Goal: Transaction & Acquisition: Purchase product/service

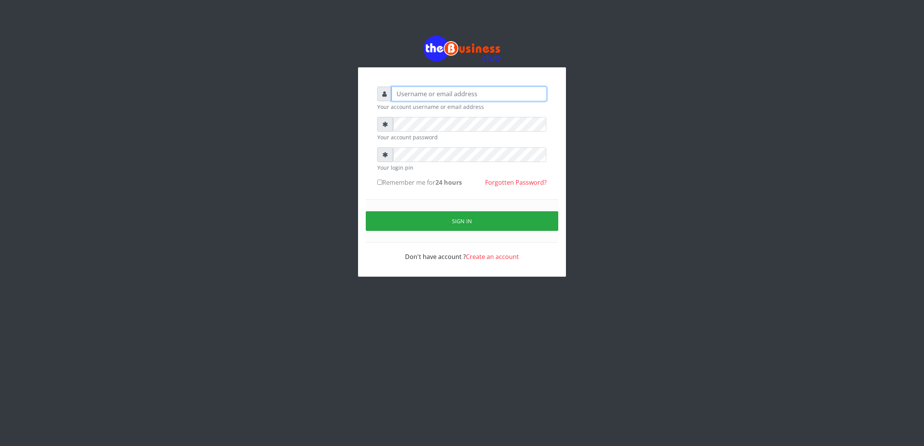
type input "cherpher"
click at [443, 215] on button "Sign in" at bounding box center [462, 221] width 193 height 20
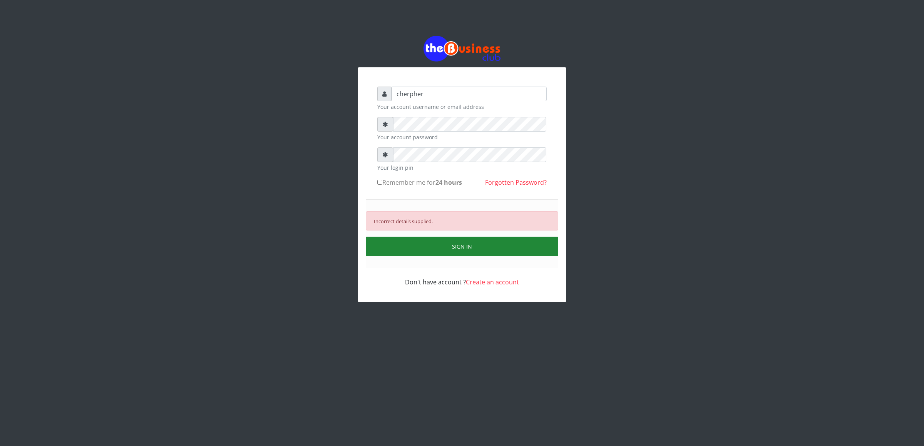
click at [401, 248] on button "SIGN IN" at bounding box center [462, 247] width 193 height 20
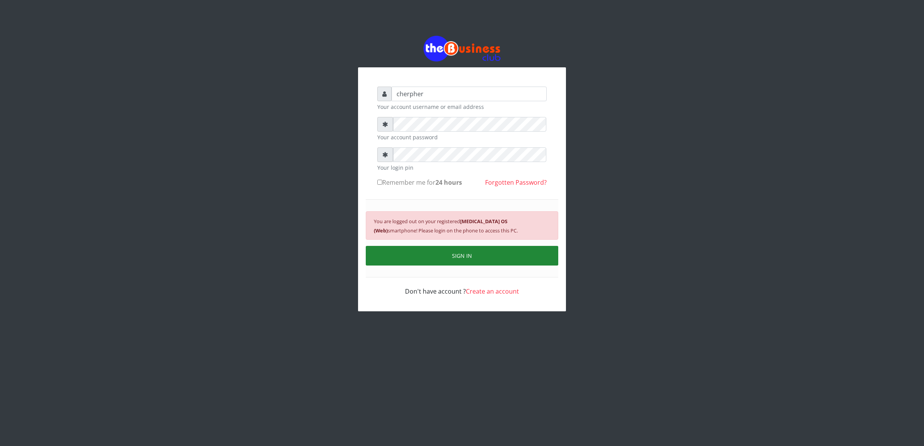
click at [401, 248] on button "SIGN IN" at bounding box center [462, 256] width 193 height 20
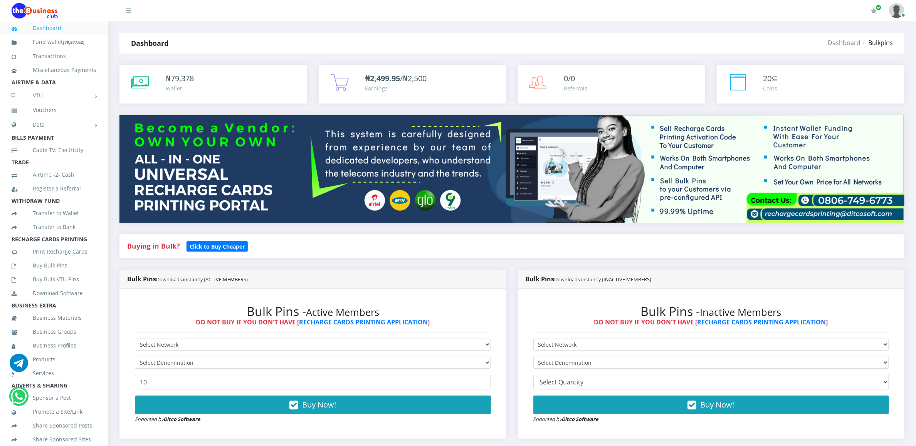
click at [0, 103] on li "VTU Nigerian VTU International VTU" at bounding box center [54, 95] width 108 height 15
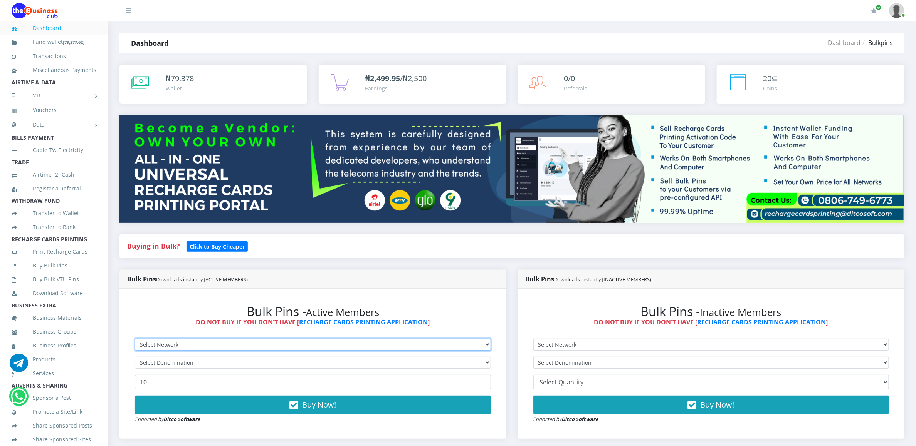
click at [188, 341] on select "Select Network MTN Globacom 9Mobile Airtel" at bounding box center [313, 345] width 356 height 12
select select "MTN"
click at [135, 340] on select "Select Network MTN Globacom 9Mobile Airtel" at bounding box center [313, 345] width 356 height 12
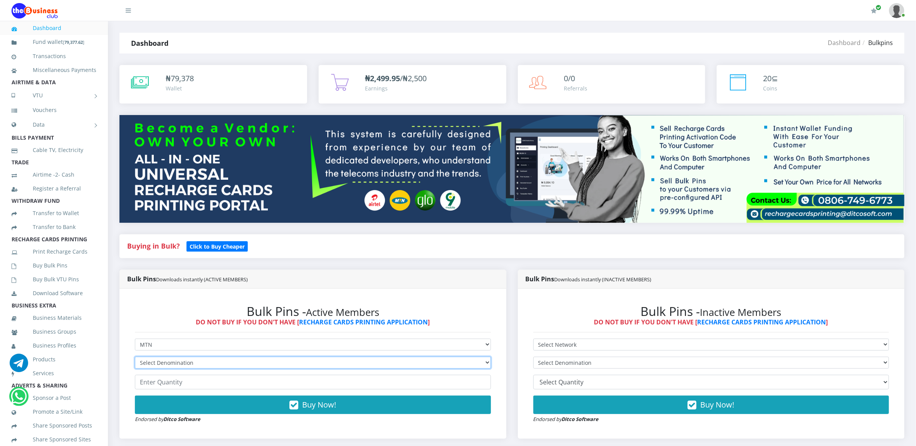
click at [176, 363] on select "Select Denomination MTN NGN100 - ₦96.94 MTN NGN200 - ₦193.88 MTN NGN400 - ₦387.…" at bounding box center [313, 363] width 356 height 12
select select "96.94-100"
click at [135, 358] on select "Select Denomination MTN NGN100 - ₦96.94 MTN NGN200 - ₦193.88 MTN NGN400 - ₦387.…" at bounding box center [313, 363] width 356 height 12
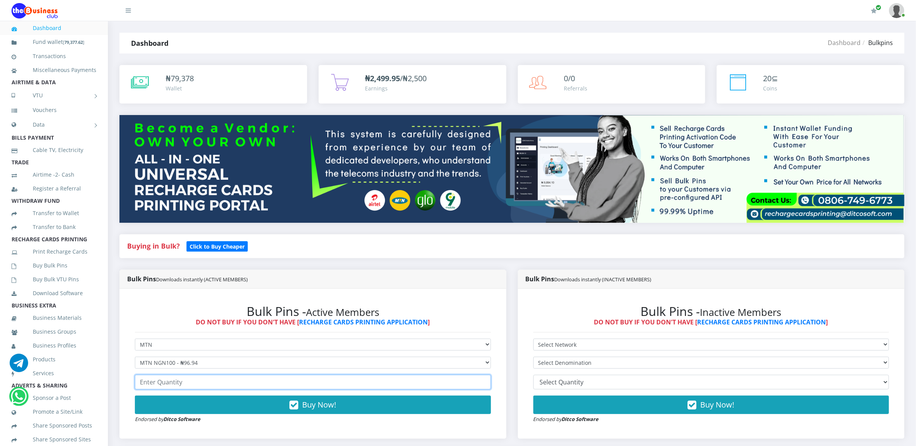
click at [154, 386] on input "number" at bounding box center [313, 382] width 356 height 15
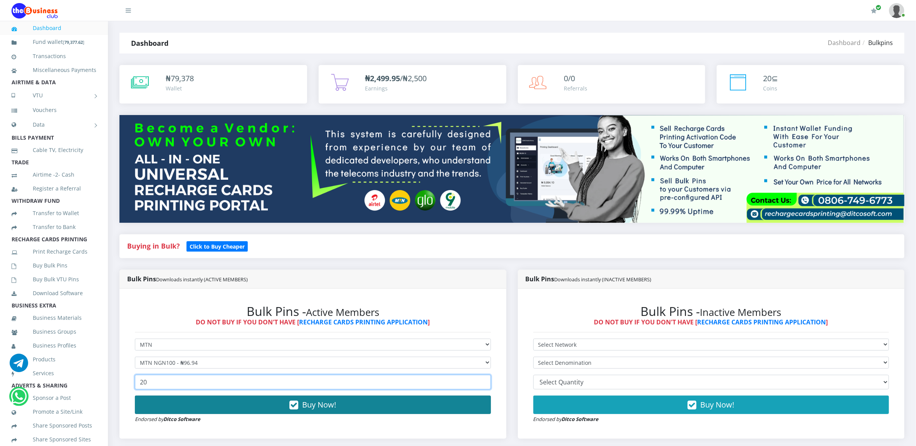
type input "20"
click at [161, 407] on button "Buy Now!" at bounding box center [313, 405] width 356 height 18
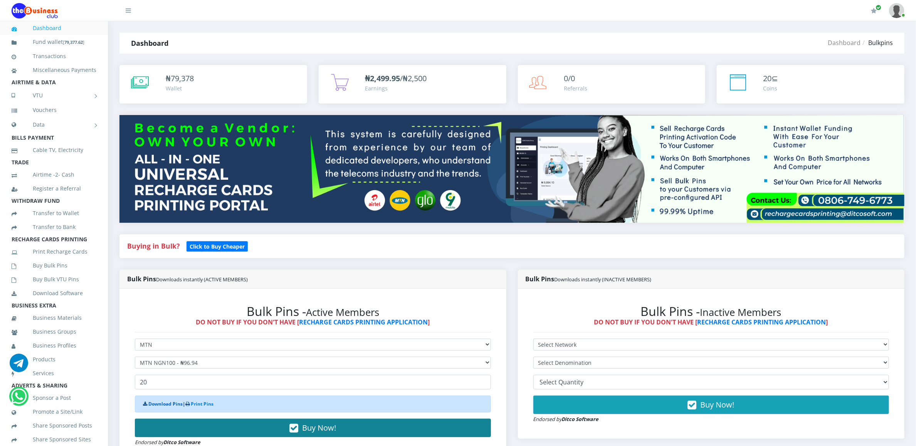
click at [161, 407] on link "Download Pins" at bounding box center [165, 404] width 34 height 7
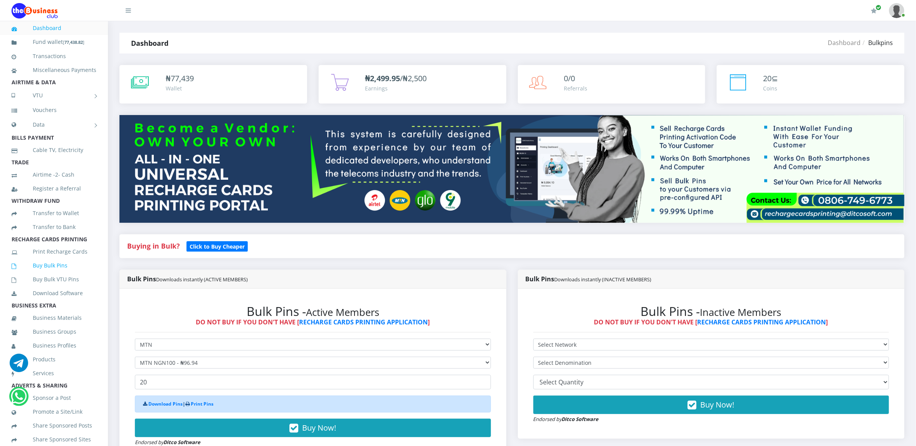
click at [38, 271] on link "Buy Bulk Pins" at bounding box center [54, 266] width 85 height 18
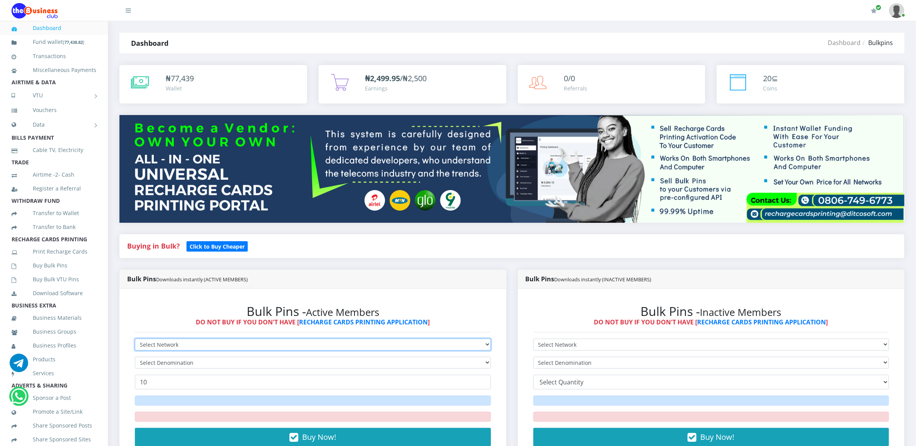
drag, startPoint x: 0, startPoint y: 0, endPoint x: 210, endPoint y: 343, distance: 402.5
click at [210, 343] on select "Select Network MTN Globacom 9Mobile Airtel" at bounding box center [313, 345] width 356 height 12
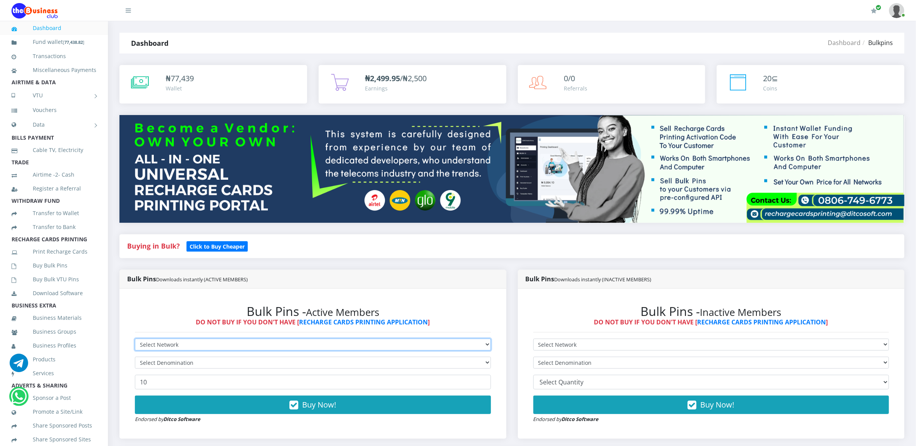
select select "MTN"
click at [135, 340] on select "Select Network MTN Globacom 9Mobile Airtel" at bounding box center [313, 345] width 356 height 12
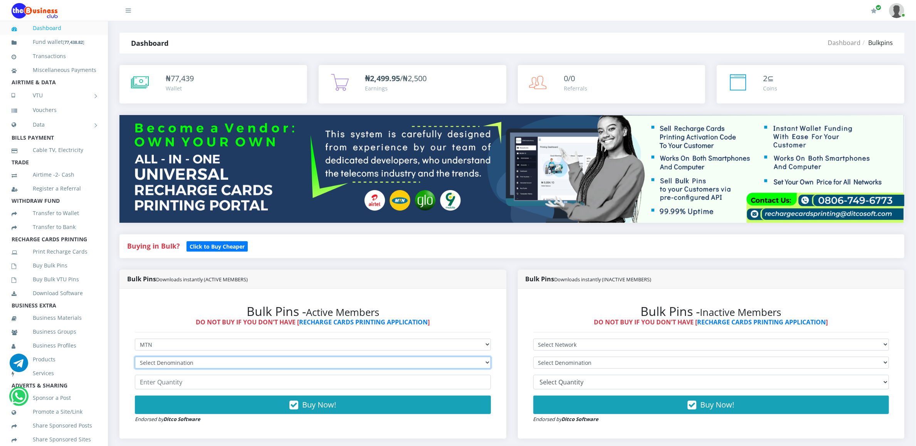
click at [206, 360] on select "Select Denomination MTN NGN100 - ₦96.94 MTN NGN200 - ₦193.88 MTN NGN400 - ₦387.…" at bounding box center [313, 363] width 356 height 12
select select "96.94-100"
click at [135, 358] on select "Select Denomination MTN NGN100 - ₦96.94 MTN NGN200 - ₦193.88 MTN NGN400 - ₦387.…" at bounding box center [313, 363] width 356 height 12
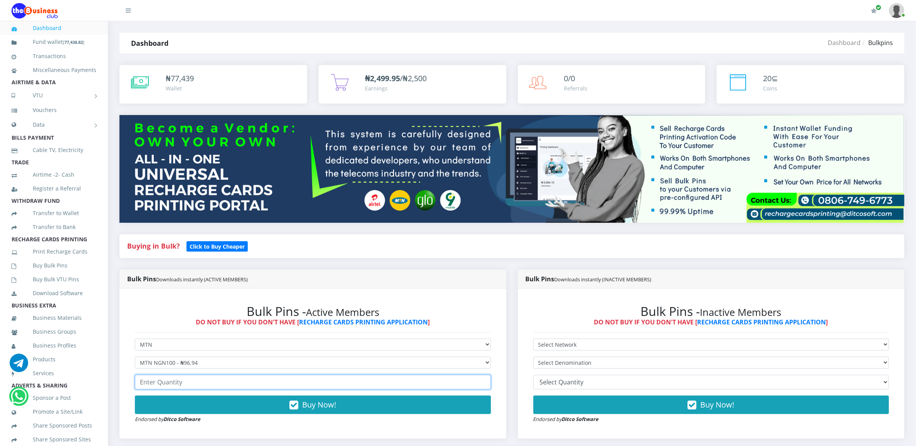
click at [166, 386] on input "number" at bounding box center [313, 382] width 356 height 15
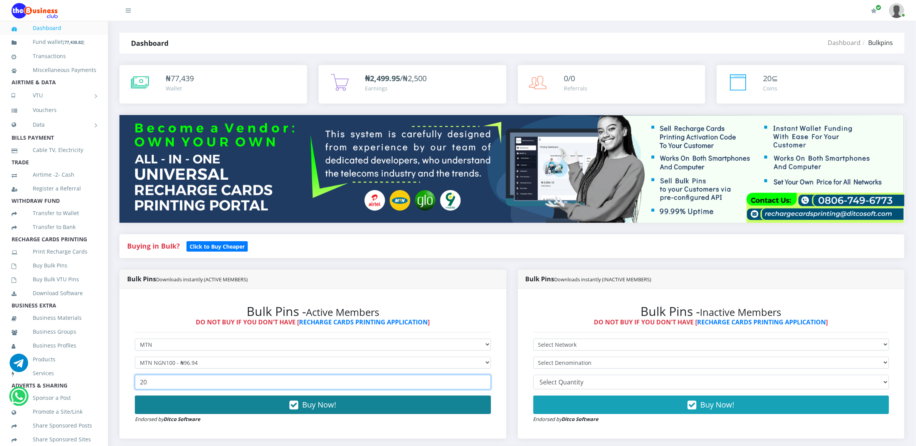
type input "20"
click at [173, 405] on button "Buy Now!" at bounding box center [313, 405] width 356 height 18
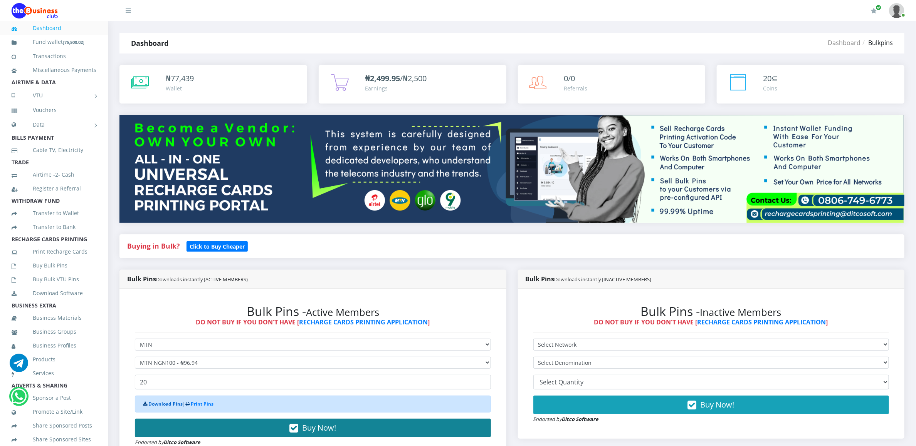
click at [173, 405] on link "Download Pins" at bounding box center [165, 404] width 34 height 7
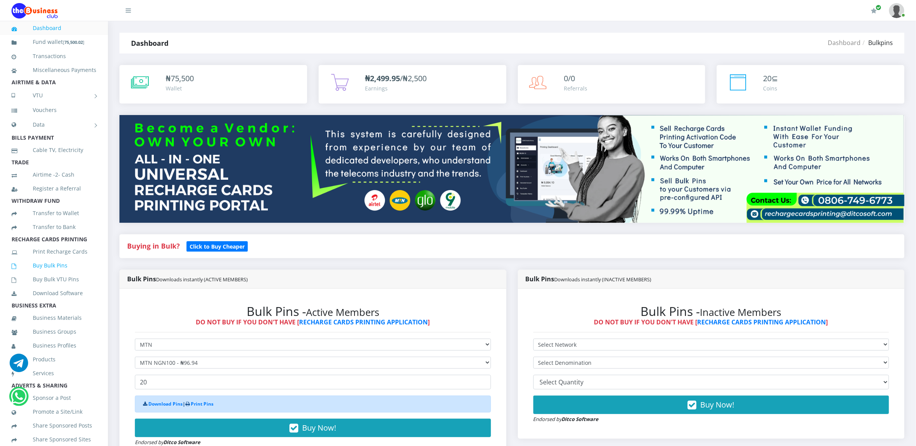
click at [35, 275] on link "Buy Bulk Pins" at bounding box center [54, 266] width 85 height 18
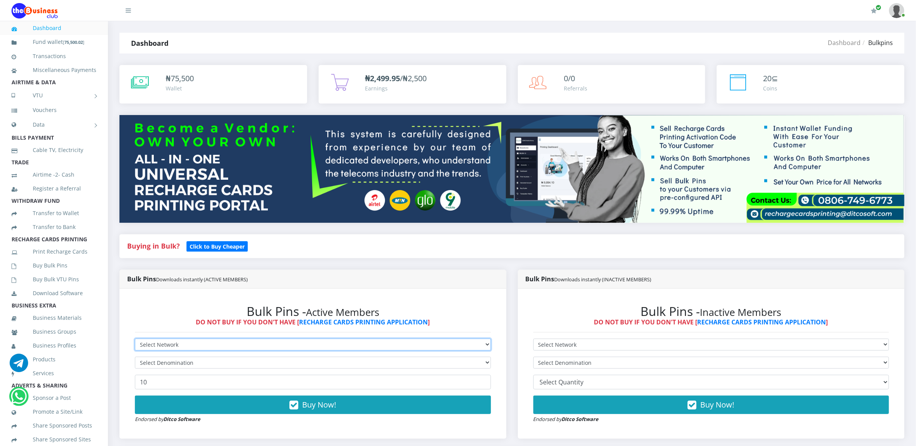
click at [156, 345] on select "Select Network MTN Globacom 9Mobile Airtel" at bounding box center [313, 345] width 356 height 12
select select "MTN"
click at [135, 340] on select "Select Network MTN Globacom 9Mobile Airtel" at bounding box center [313, 345] width 356 height 12
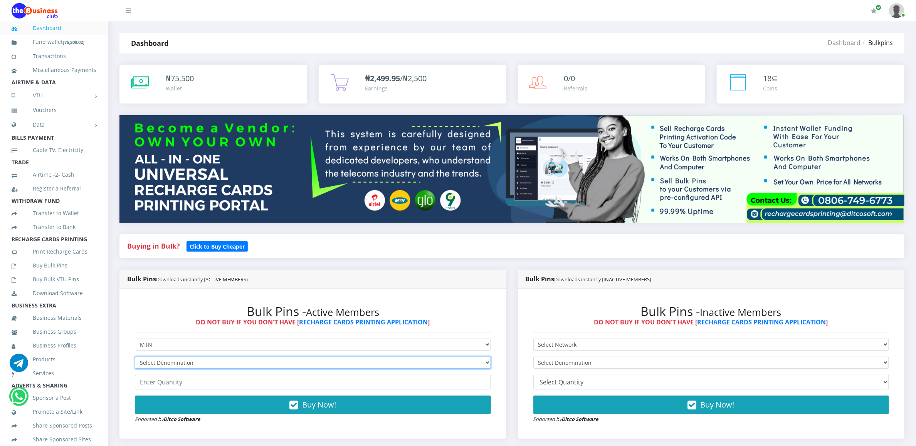
click at [156, 361] on select "Select Denomination MTN NGN100 - ₦96.94 MTN NGN200 - ₦193.88 MTN NGN400 - ₦387.…" at bounding box center [313, 363] width 356 height 12
select select "193.88-200"
click at [135, 358] on select "Select Denomination MTN NGN100 - ₦96.94 MTN NGN200 - ₦193.88 MTN NGN400 - ₦387.…" at bounding box center [313, 363] width 356 height 12
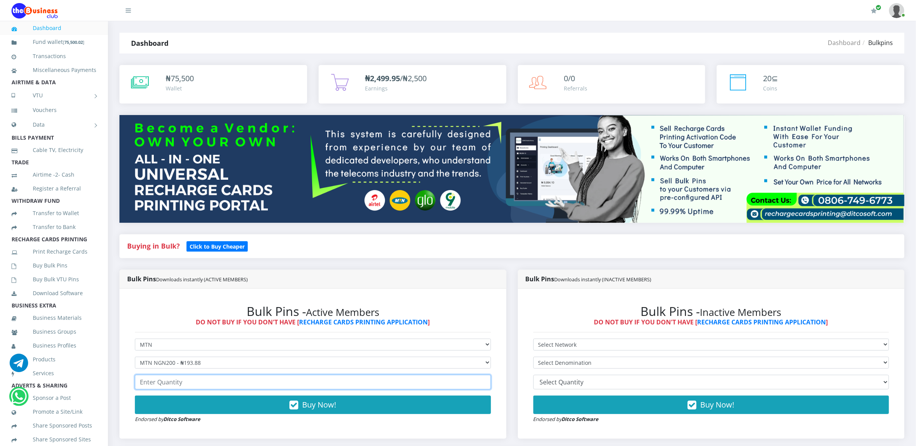
click at [162, 389] on input "number" at bounding box center [313, 382] width 356 height 15
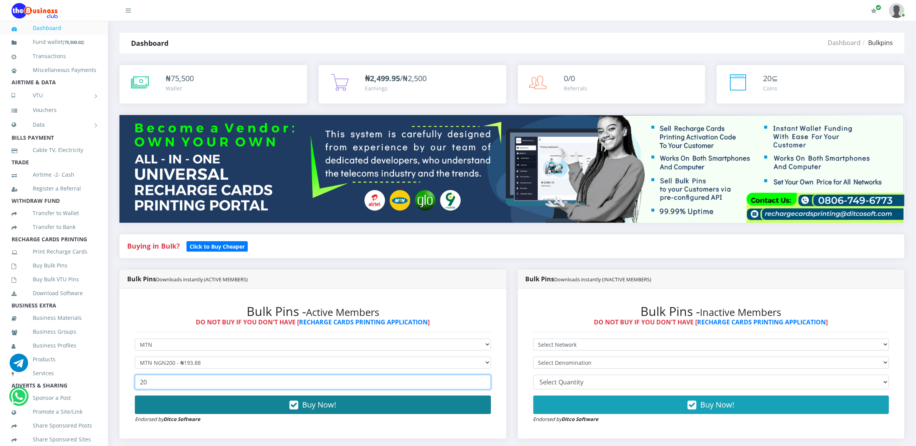
type input "20"
click at [170, 399] on button "Buy Now!" at bounding box center [313, 405] width 356 height 18
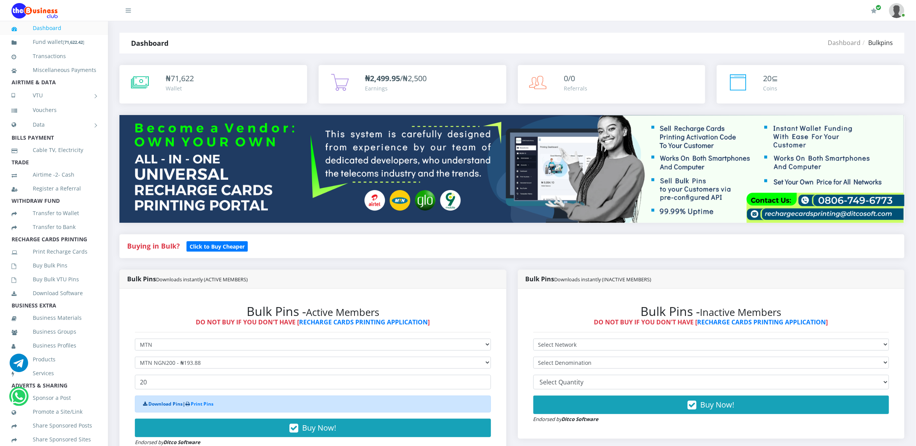
click at [163, 406] on link "Download Pins" at bounding box center [165, 404] width 34 height 7
click at [59, 268] on link "Buy Bulk Pins" at bounding box center [54, 266] width 85 height 18
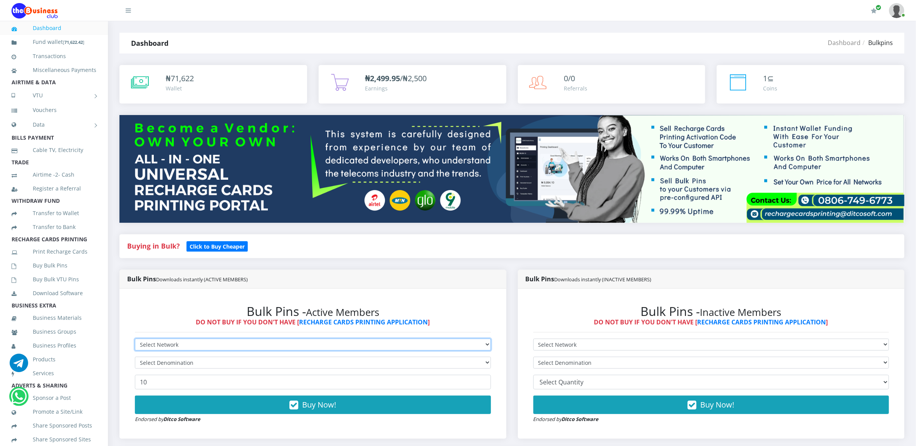
click at [231, 341] on select "Select Network MTN Globacom 9Mobile Airtel" at bounding box center [313, 345] width 356 height 12
select select "MTN"
click at [135, 340] on select "Select Network MTN Globacom 9Mobile Airtel" at bounding box center [313, 345] width 356 height 12
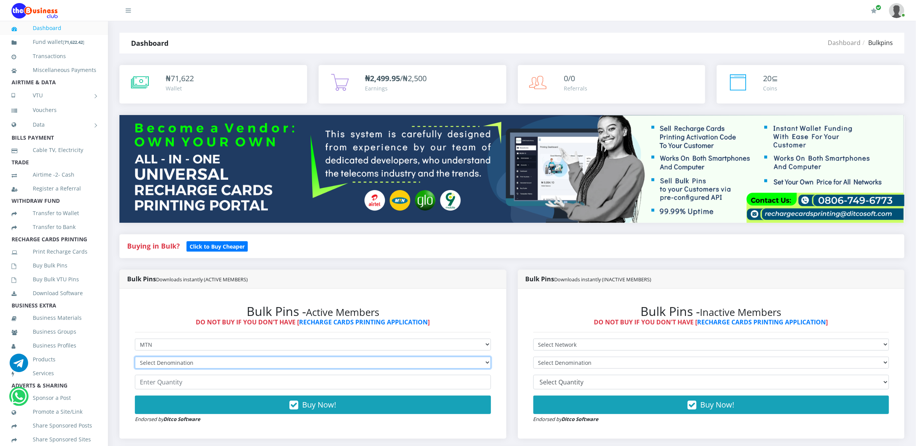
click at [223, 360] on select "Select Denomination MTN NGN100 - ₦96.94 MTN NGN200 - ₦193.88 MTN NGN400 - ₦387.…" at bounding box center [313, 363] width 356 height 12
select select "193.88-200"
click at [135, 358] on select "Select Denomination MTN NGN100 - ₦96.94 MTN NGN200 - ₦193.88 MTN NGN400 - ₦387.…" at bounding box center [313, 363] width 356 height 12
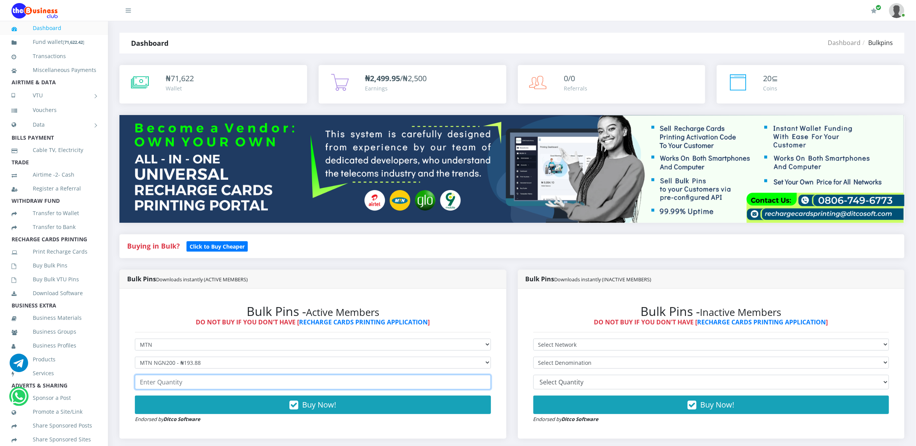
click at [208, 382] on input "number" at bounding box center [313, 382] width 356 height 15
type input "3"
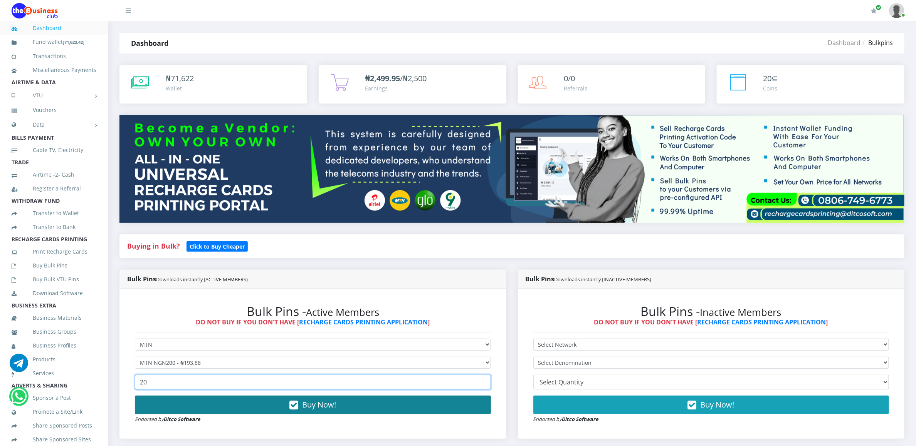
type input "20"
click at [211, 404] on button "Buy Now!" at bounding box center [313, 405] width 356 height 18
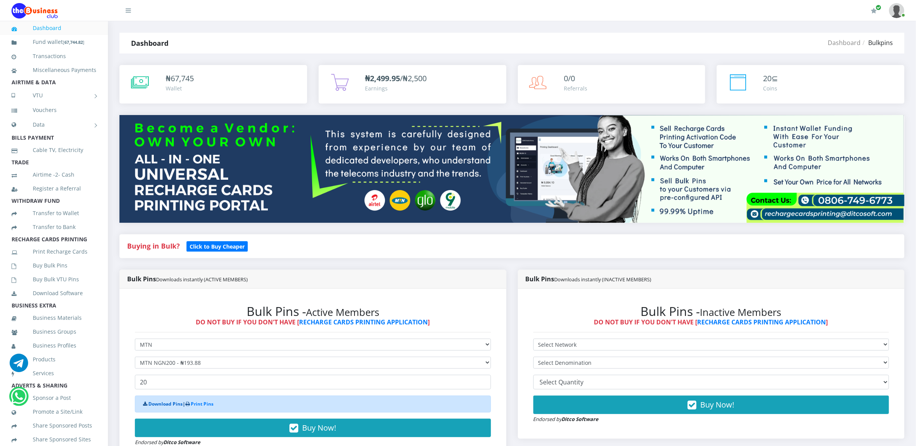
click at [161, 408] on link "Download Pins" at bounding box center [165, 404] width 34 height 7
click at [46, 272] on link "Buy Bulk Pins" at bounding box center [54, 266] width 85 height 18
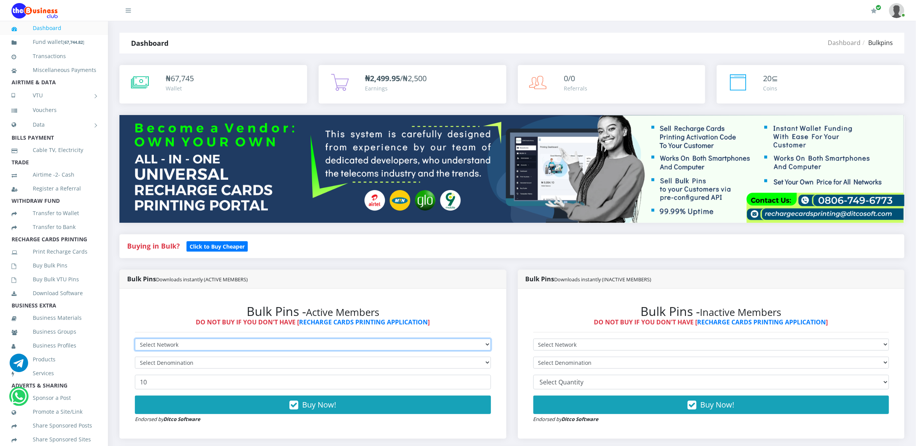
click at [154, 341] on select "Select Network MTN Globacom 9Mobile Airtel" at bounding box center [313, 345] width 356 height 12
select select "MTN"
click at [135, 340] on select "Select Network MTN Globacom 9Mobile Airtel" at bounding box center [313, 345] width 356 height 12
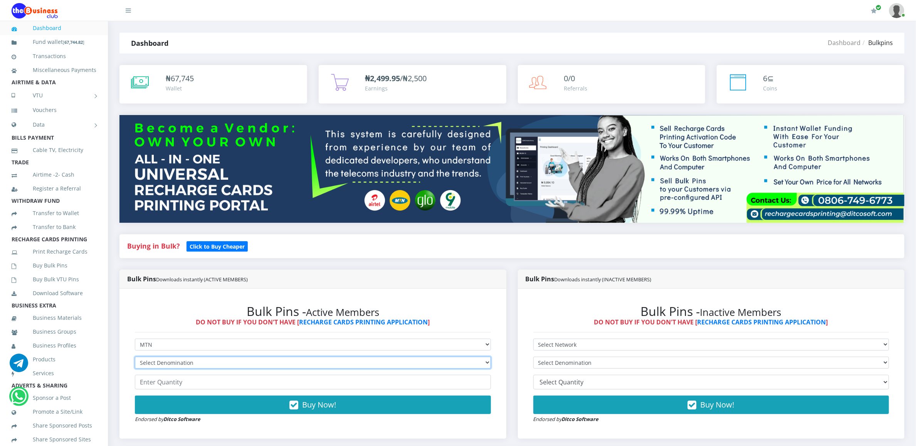
click at [146, 362] on select "Select Denomination MTN NGN100 - ₦96.94 MTN NGN200 - ₦193.88 MTN NGN400 - ₦387.…" at bounding box center [313, 363] width 356 height 12
select select "484.7-500"
click at [135, 358] on select "Select Denomination MTN NGN100 - ₦96.94 MTN NGN200 - ₦193.88 MTN NGN400 - ₦387.…" at bounding box center [313, 363] width 356 height 12
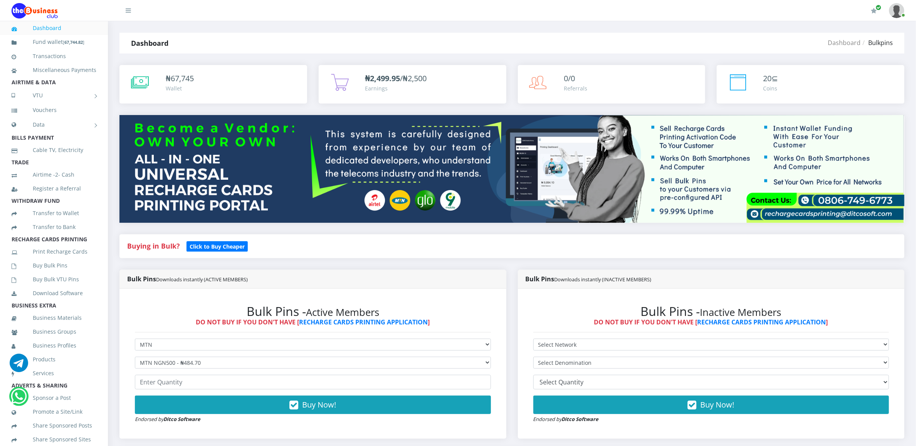
click at [141, 322] on h6 "DO NOT BUY IF YOU DON'T HAVE [ RECHARGE CARDS PRINTING APPLICATION ]" at bounding box center [313, 322] width 356 height 7
click at [161, 396] on form "Select Network MTN Globacom 9Mobile Airtel Select Denomination MTN NGN100 - ₦96…" at bounding box center [313, 381] width 356 height 85
click at [158, 380] on input "number" at bounding box center [313, 382] width 356 height 15
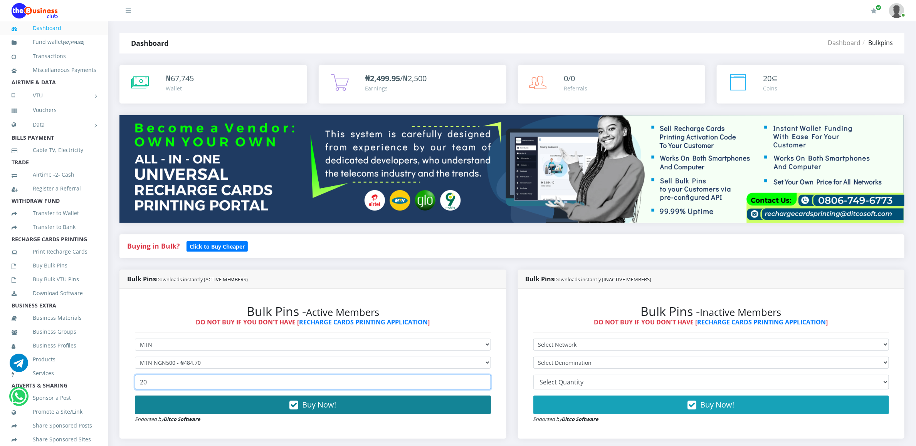
type input "20"
click at [158, 412] on button "Buy Now!" at bounding box center [313, 405] width 356 height 18
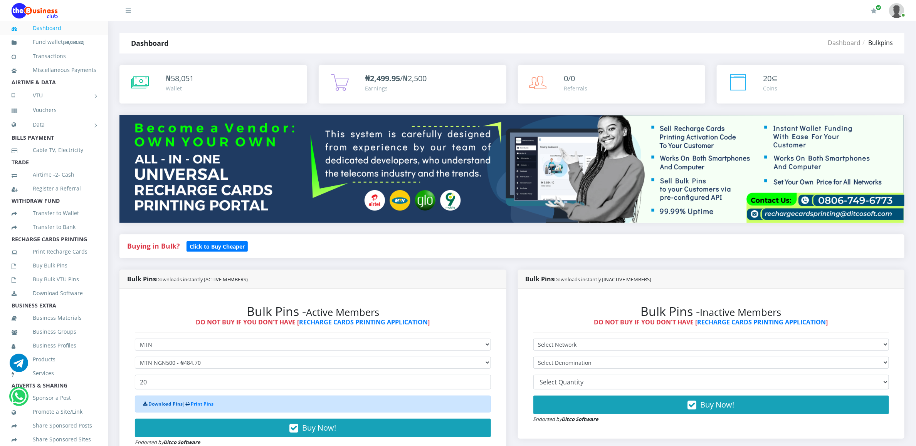
click at [159, 404] on link "Download Pins" at bounding box center [165, 404] width 34 height 7
click at [70, 268] on link "Buy Bulk Pins" at bounding box center [54, 266] width 85 height 18
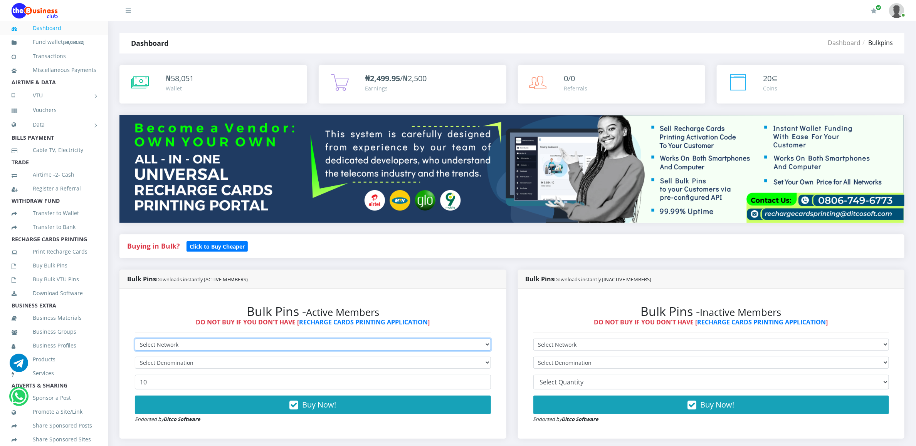
click at [147, 340] on select "Select Network MTN Globacom 9Mobile Airtel" at bounding box center [313, 345] width 356 height 12
click at [135, 340] on select "Select Network MTN Globacom 9Mobile Airtel" at bounding box center [313, 345] width 356 height 12
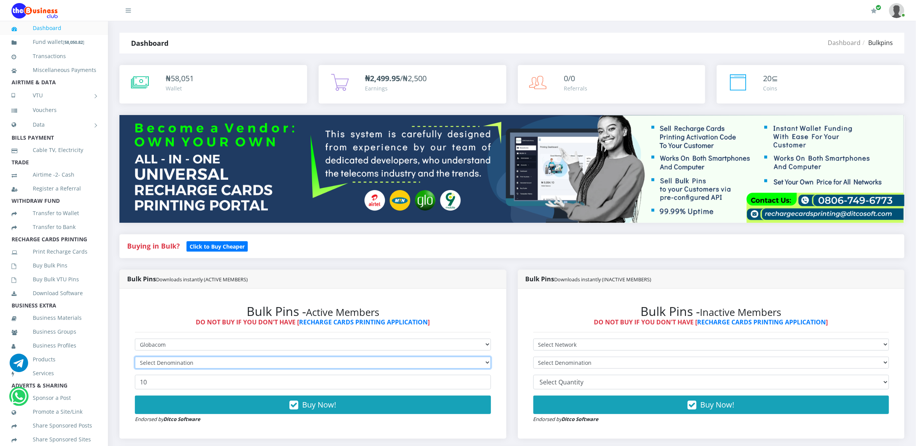
click at [141, 361] on select "Select Denomination" at bounding box center [313, 363] width 356 height 12
click at [150, 360] on select "Select Denomination" at bounding box center [313, 363] width 356 height 12
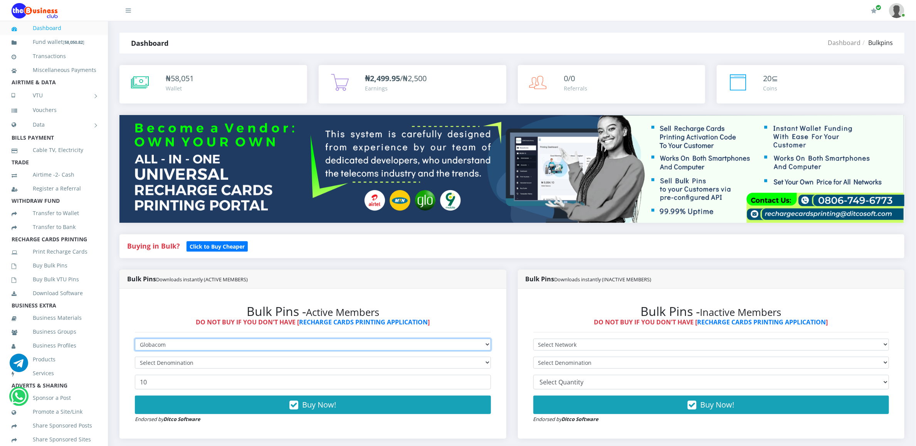
click at [148, 341] on select "Select Network MTN Globacom 9Mobile Airtel" at bounding box center [313, 345] width 356 height 12
select select "MTN"
click at [135, 340] on select "Select Network MTN Globacom 9Mobile Airtel" at bounding box center [313, 345] width 356 height 12
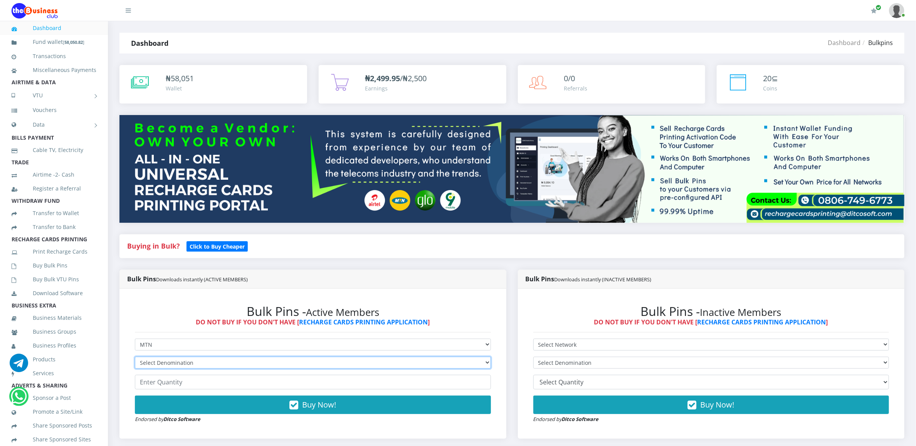
click at [148, 363] on select "Select Denomination Glo NGN100 - ₦96.45 Glo NGN200 - ₦192.90 Glo NGN500 - ₦482.…" at bounding box center [313, 363] width 356 height 12
select select "484.7-500"
click at [135, 358] on select "Select Denomination MTN NGN100 - ₦96.94 MTN NGN200 - ₦193.88 MTN NGN400 - ₦387.…" at bounding box center [313, 363] width 356 height 12
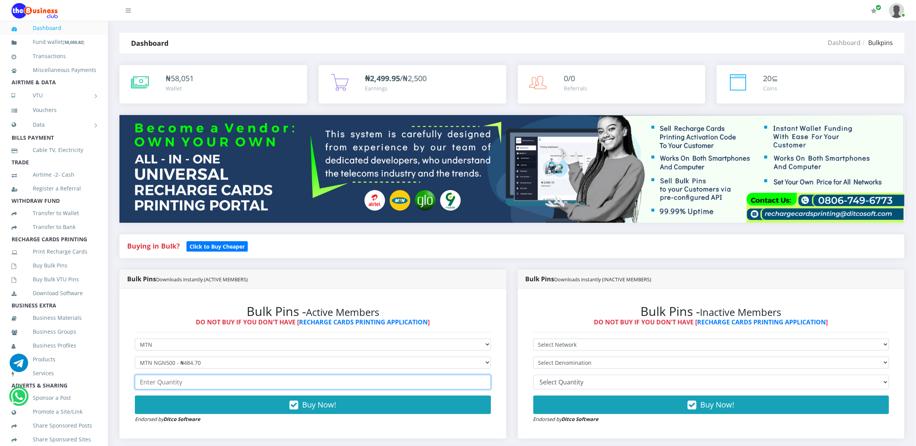
click at [148, 390] on input "number" at bounding box center [313, 382] width 356 height 15
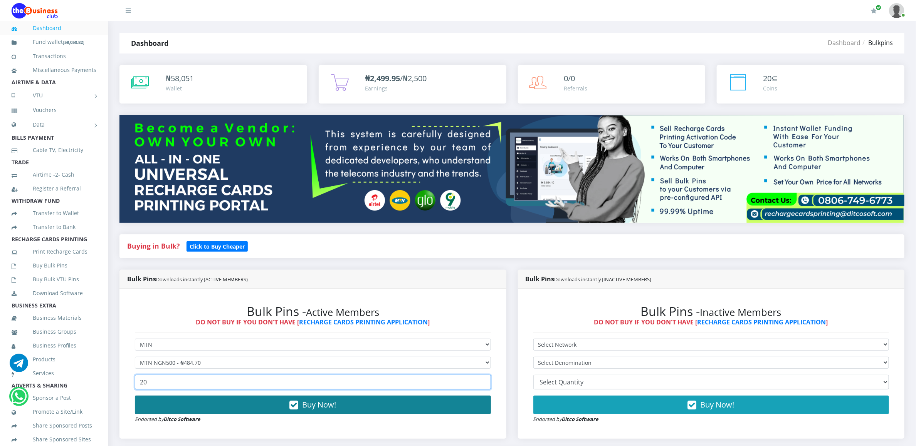
type input "20"
click at [162, 402] on button "Buy Now!" at bounding box center [313, 405] width 356 height 18
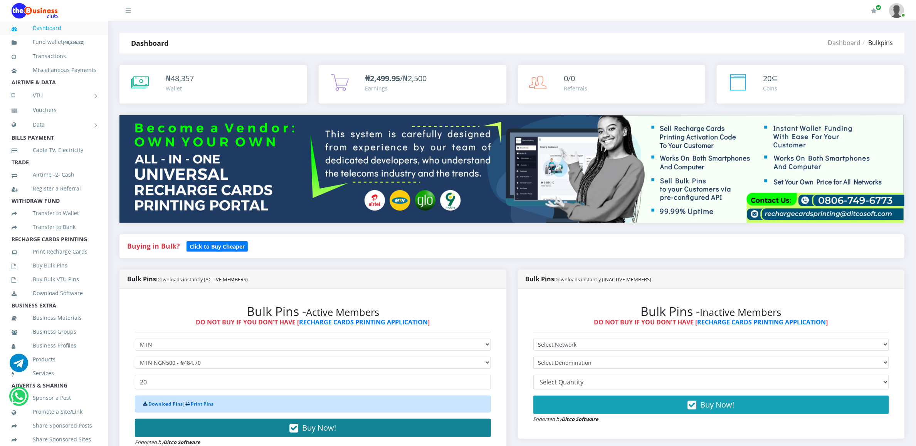
click at [162, 402] on link "Download Pins" at bounding box center [165, 404] width 34 height 7
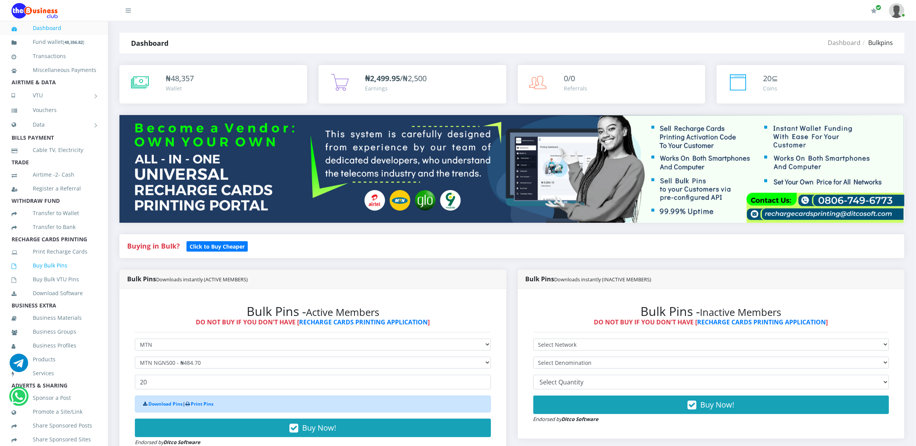
click at [56, 272] on link "Buy Bulk Pins" at bounding box center [54, 266] width 85 height 18
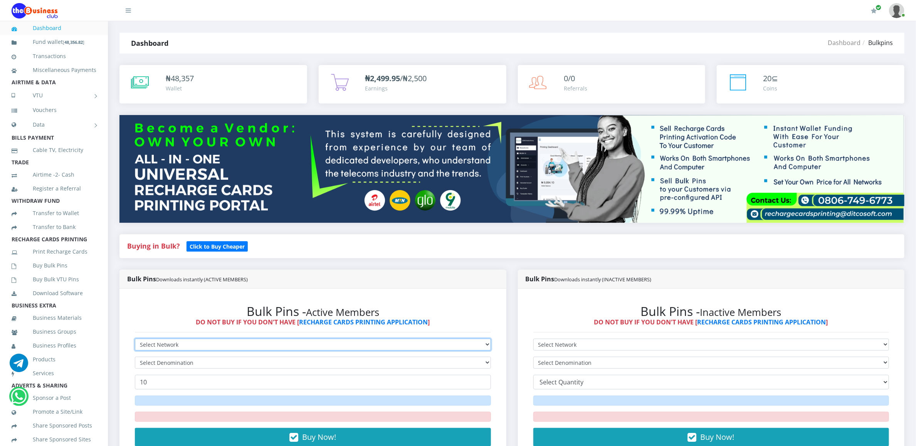
click at [148, 342] on select "Select Network MTN Globacom 9Mobile Airtel" at bounding box center [313, 345] width 356 height 12
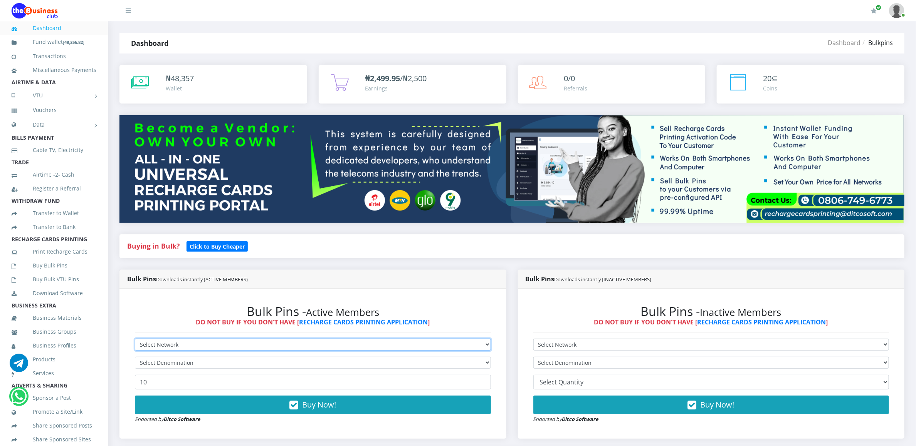
select select "Glo"
click at [135, 340] on select "Select Network MTN Globacom 9Mobile Airtel" at bounding box center [313, 345] width 356 height 12
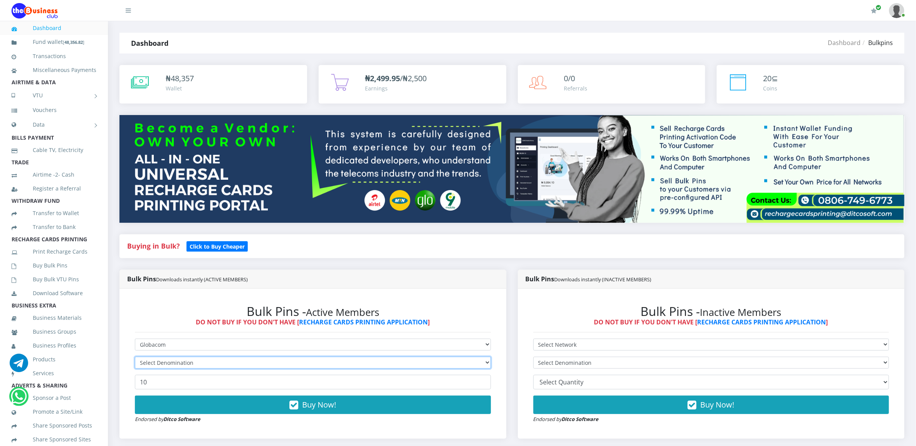
click at [147, 359] on select "Select Denomination" at bounding box center [313, 363] width 356 height 12
click at [153, 362] on select "Select Denomination" at bounding box center [313, 363] width 356 height 12
click at [153, 362] on select "Select Denomination Glo NGN100 - ₦96.45 Glo NGN200 - ₦192.90 Glo NGN500 - ₦482.…" at bounding box center [313, 363] width 356 height 12
select select "192.9-200"
click at [135, 358] on select "Select Denomination Glo NGN100 - ₦96.45 Glo NGN200 - ₦192.90 Glo NGN500 - ₦482.…" at bounding box center [313, 363] width 356 height 12
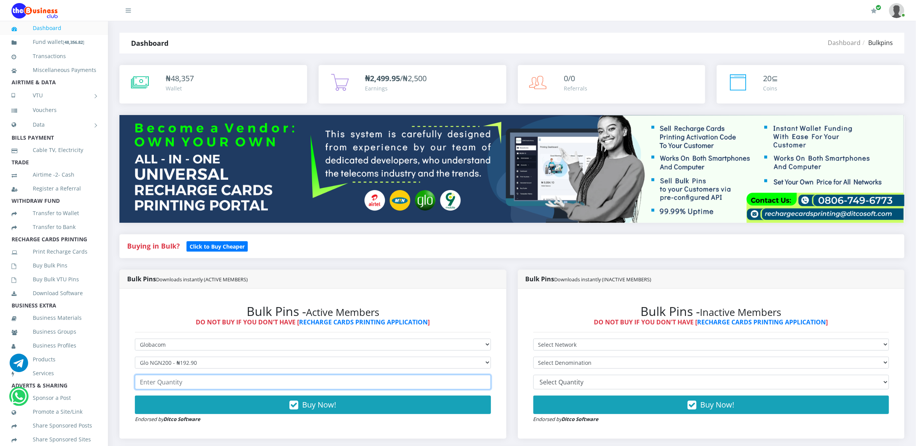
click at [159, 388] on input "number" at bounding box center [313, 382] width 356 height 15
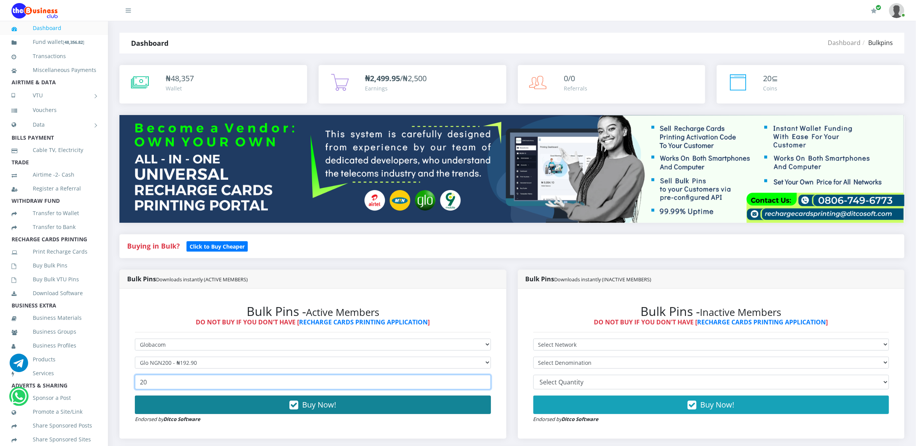
type input "20"
click at [162, 405] on button "Buy Now!" at bounding box center [313, 405] width 356 height 18
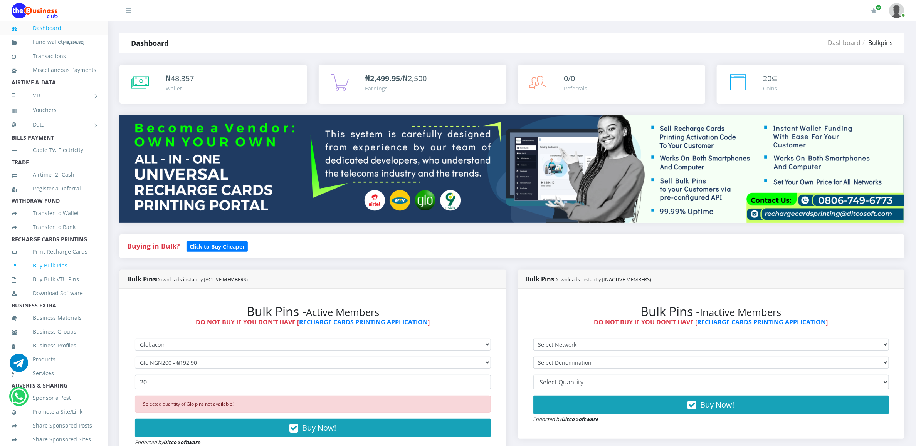
click at [70, 275] on link "Buy Bulk Pins" at bounding box center [54, 266] width 85 height 18
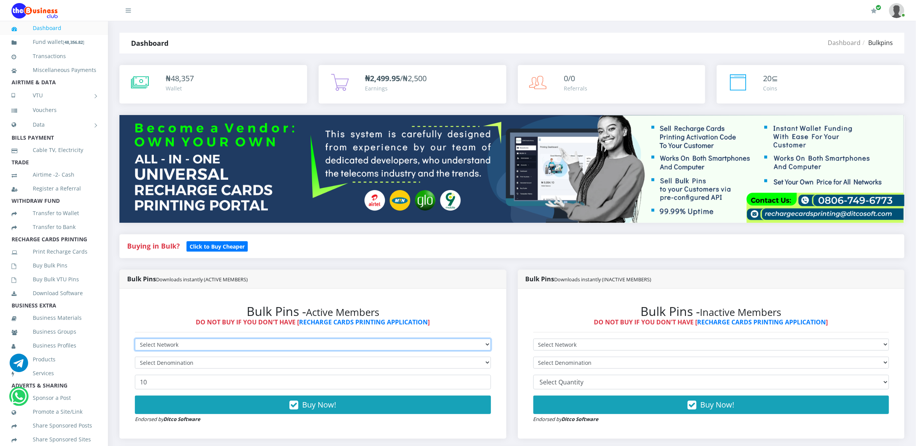
click at [215, 342] on select "Select Network MTN Globacom 9Mobile Airtel" at bounding box center [313, 345] width 356 height 12
select select "9Mobile"
click at [135, 340] on select "Select Network MTN Globacom 9Mobile Airtel" at bounding box center [313, 345] width 356 height 12
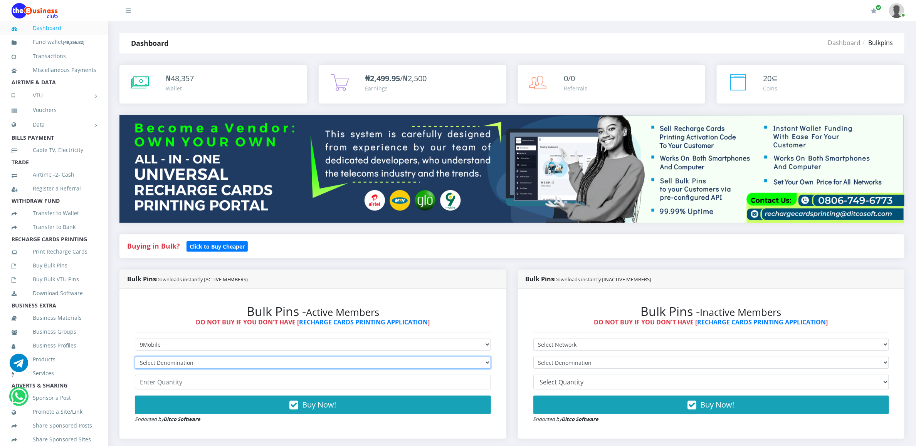
click at [208, 362] on select "Select Denomination 9Mobile NGN100 - ₦94.89 9Mobile NGN200 - ₦189.78 9Mobile NG…" at bounding box center [313, 363] width 356 height 12
select select "94.89-100"
click at [135, 358] on select "Select Denomination 9Mobile NGN100 - ₦94.89 9Mobile NGN200 - ₦189.78 9Mobile NG…" at bounding box center [313, 363] width 356 height 12
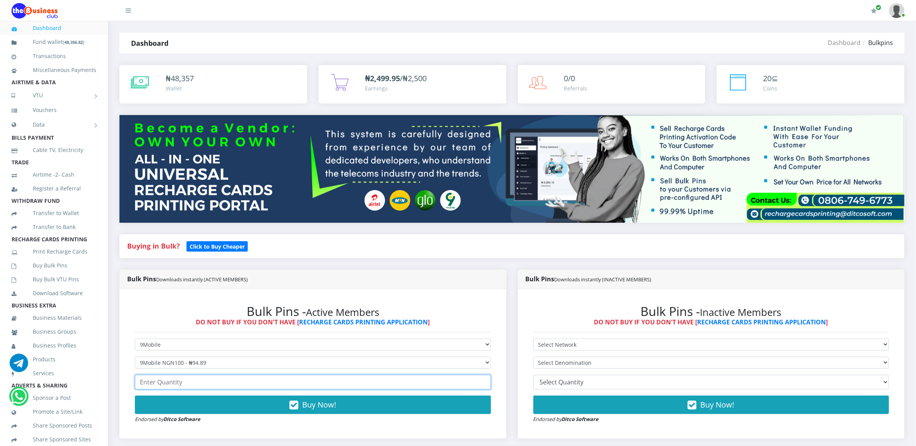
click at [206, 386] on input "number" at bounding box center [313, 382] width 356 height 15
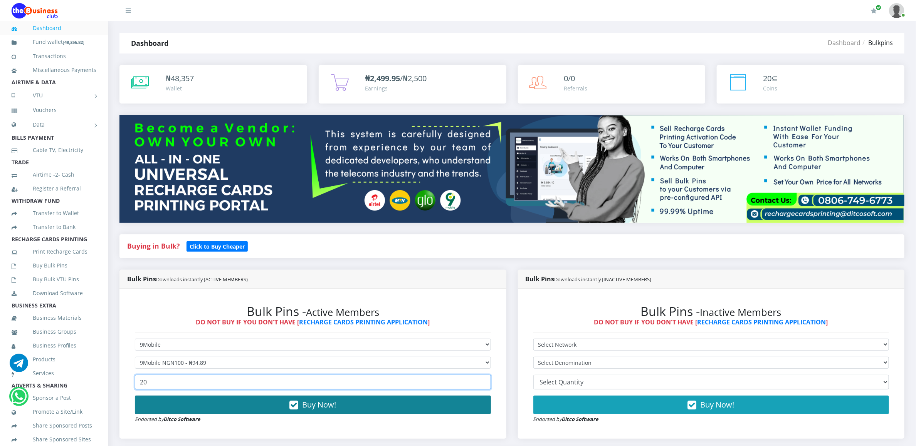
type input "20"
click at [203, 404] on button "Buy Now!" at bounding box center [313, 405] width 356 height 18
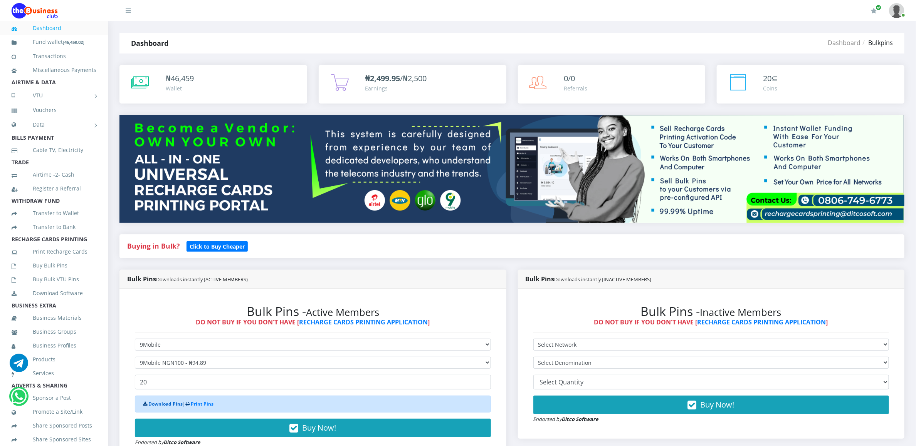
click at [174, 407] on link "Download Pins" at bounding box center [165, 404] width 34 height 7
click at [53, 275] on link "Buy Bulk Pins" at bounding box center [54, 266] width 85 height 18
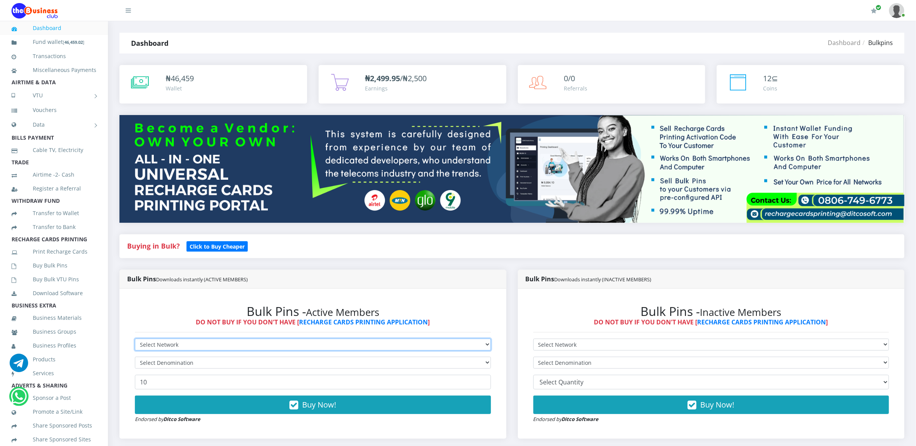
click at [154, 346] on select "Select Network MTN Globacom 9Mobile Airtel" at bounding box center [313, 345] width 356 height 12
select select "Airtel"
click at [135, 340] on select "Select Network MTN Globacom 9Mobile Airtel" at bounding box center [313, 345] width 356 height 12
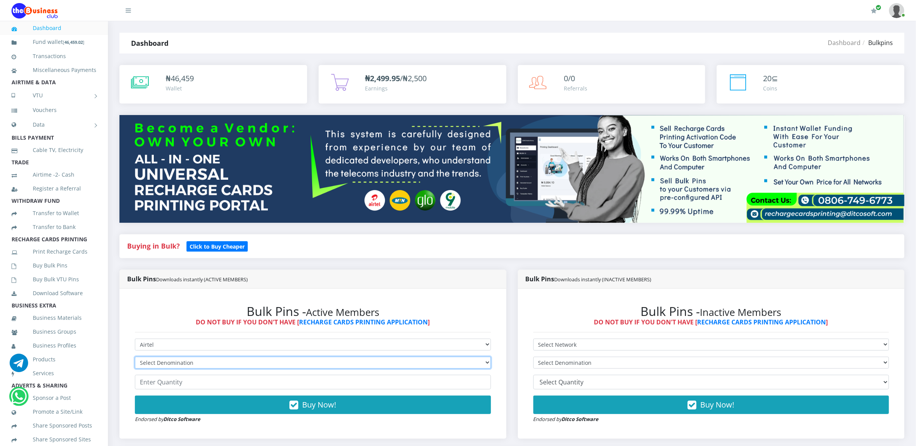
click at [159, 363] on select "Select Denomination Airtel NGN100 - ₦96.36 Airtel NGN200 - ₦192.72 Airtel NGN50…" at bounding box center [313, 363] width 356 height 12
select select "96.36-100"
click at [135, 358] on select "Select Denomination Airtel NGN100 - ₦96.36 Airtel NGN200 - ₦192.72 Airtel NGN50…" at bounding box center [313, 363] width 356 height 12
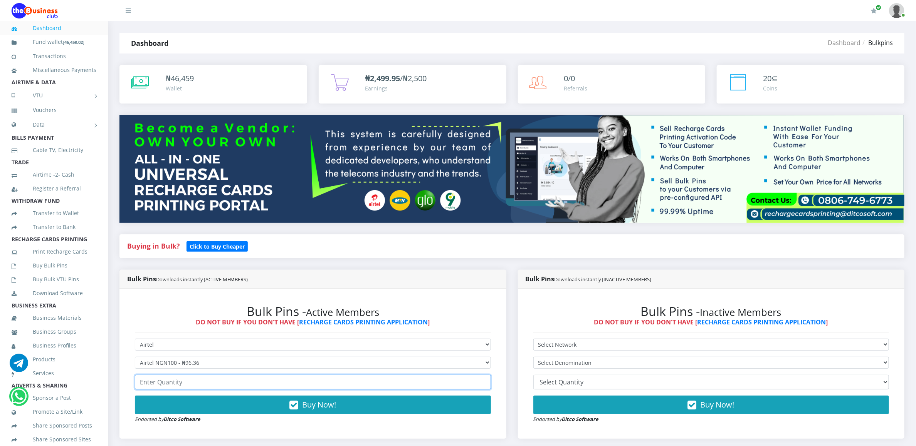
click at [158, 384] on input "number" at bounding box center [313, 382] width 356 height 15
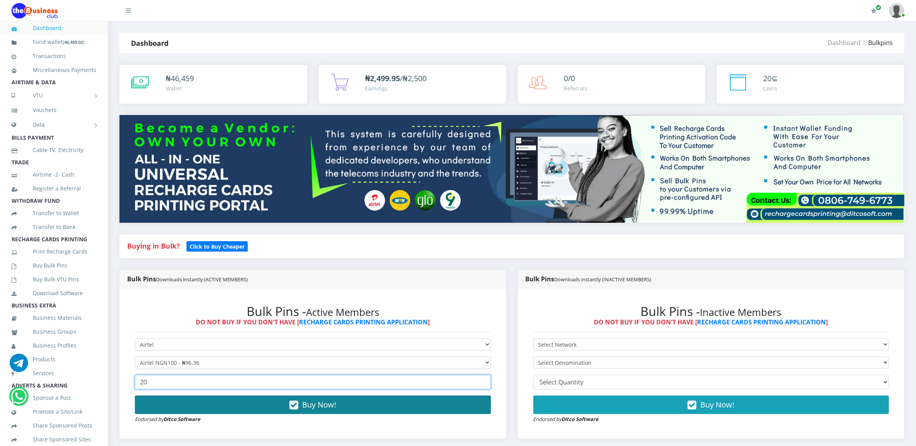
type input "20"
click at [156, 401] on button "Buy Now!" at bounding box center [313, 405] width 356 height 18
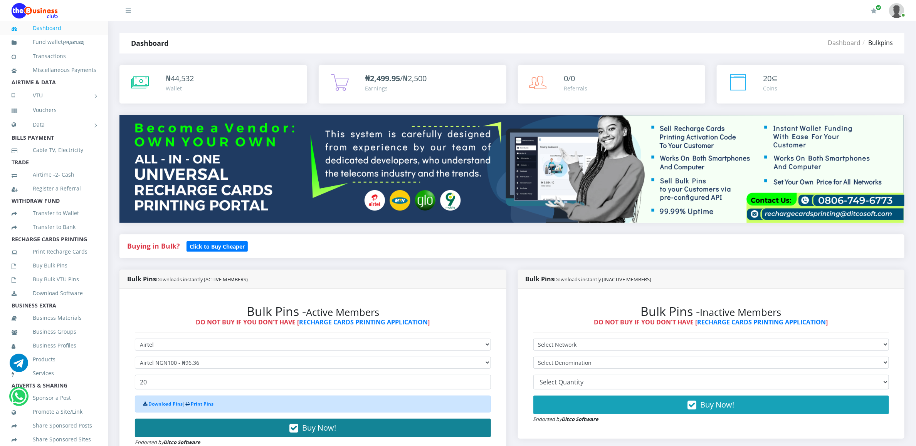
click at [156, 401] on div "Download Pins | Print Pins" at bounding box center [313, 404] width 356 height 17
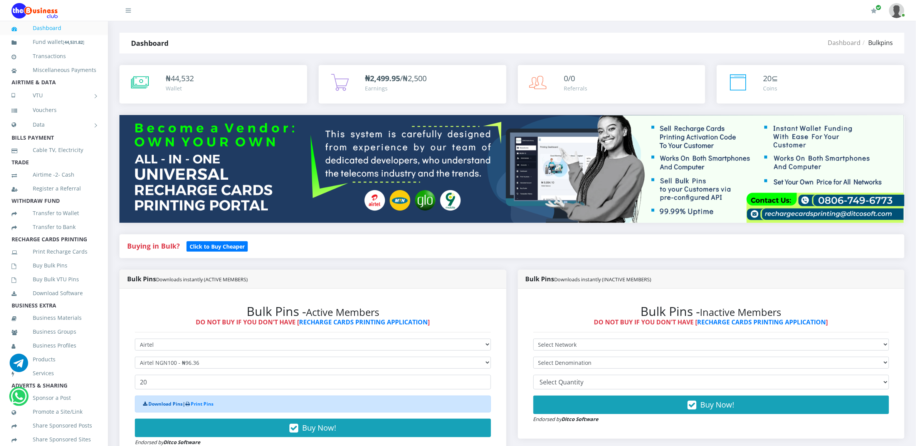
click at [156, 408] on link "Download Pins" at bounding box center [165, 404] width 34 height 7
click at [49, 274] on link "Buy Bulk Pins" at bounding box center [54, 266] width 85 height 18
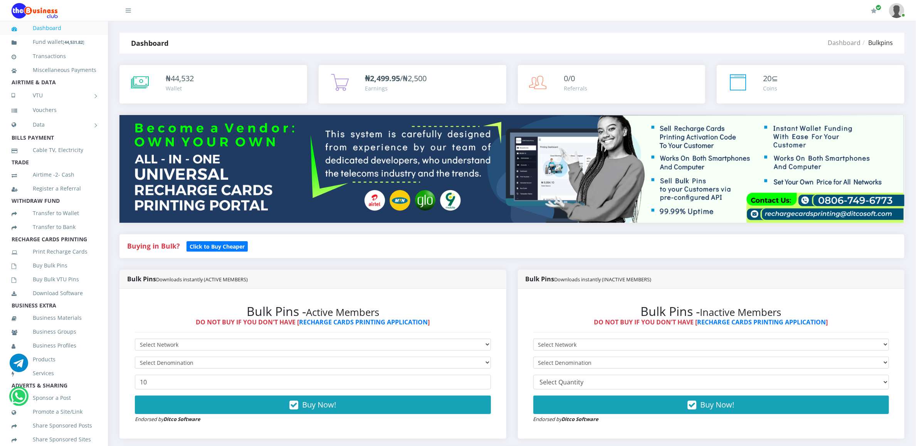
select select "Airtel"
click at [135, 340] on select "Select Network MTN Globacom 9Mobile Airtel" at bounding box center [313, 345] width 356 height 12
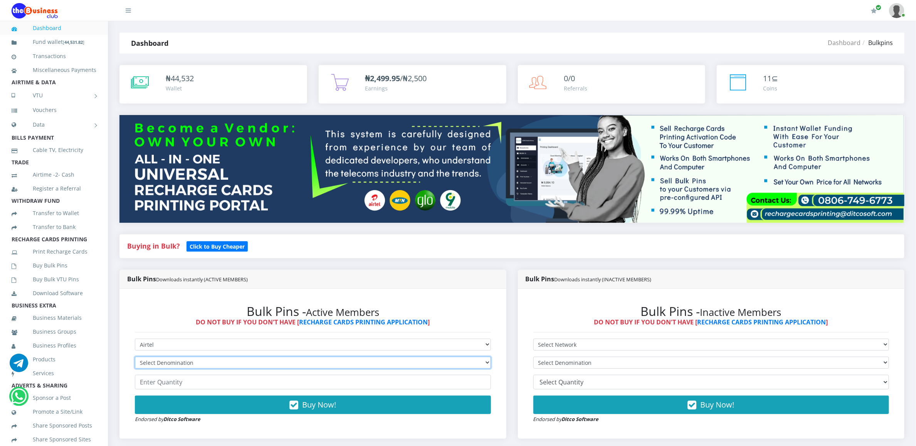
click at [149, 363] on select "Select Denomination Airtel NGN100 - ₦96.36 Airtel NGN200 - ₦192.72 Airtel NGN50…" at bounding box center [313, 363] width 356 height 12
select select "192.72-200"
click at [135, 358] on select "Select Denomination Airtel NGN100 - ₦96.36 Airtel NGN200 - ₦192.72 Airtel NGN50…" at bounding box center [313, 363] width 356 height 12
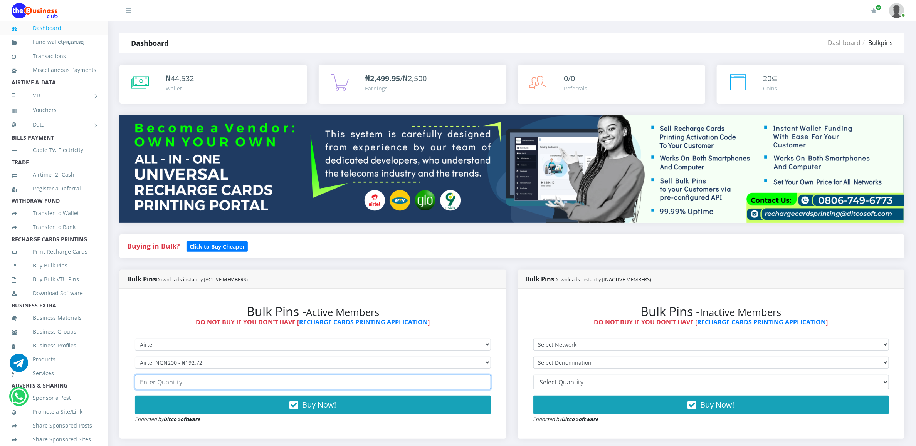
click at [168, 384] on input "number" at bounding box center [313, 382] width 356 height 15
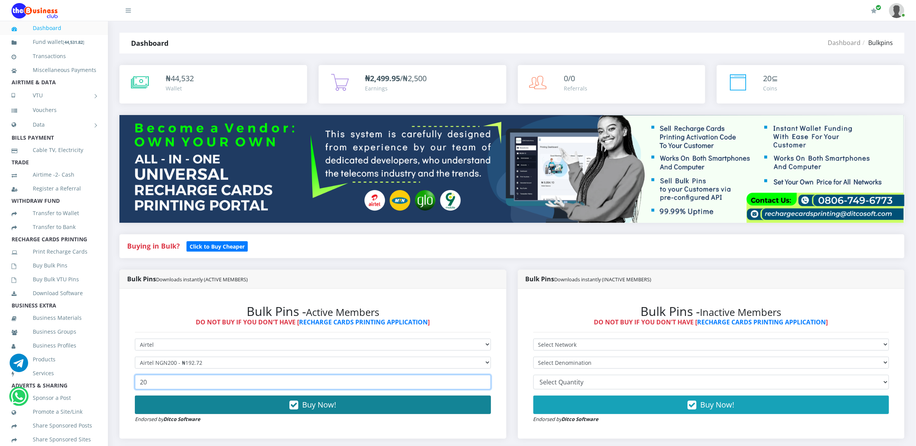
type input "20"
click at [168, 402] on button "Buy Now!" at bounding box center [313, 405] width 356 height 18
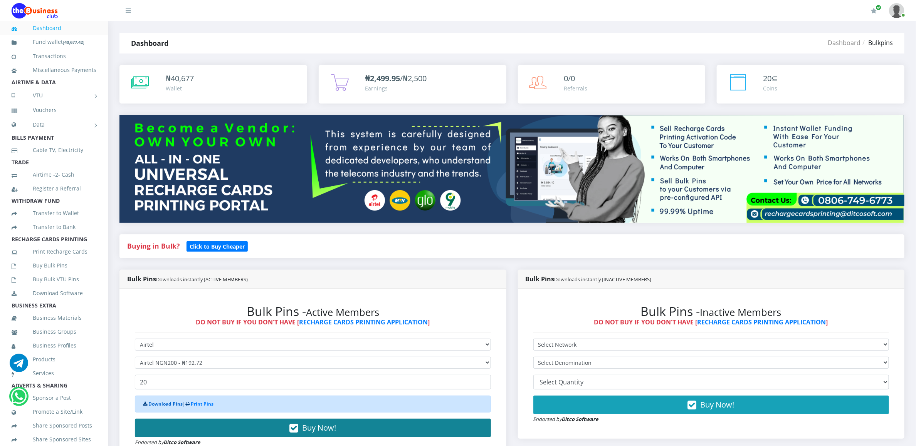
click at [168, 402] on link "Download Pins" at bounding box center [165, 404] width 34 height 7
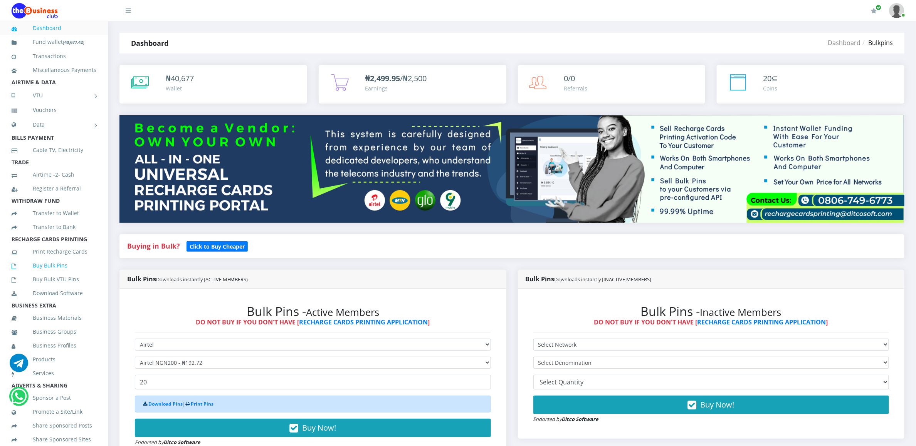
click at [66, 274] on link "Buy Bulk Pins" at bounding box center [54, 266] width 85 height 18
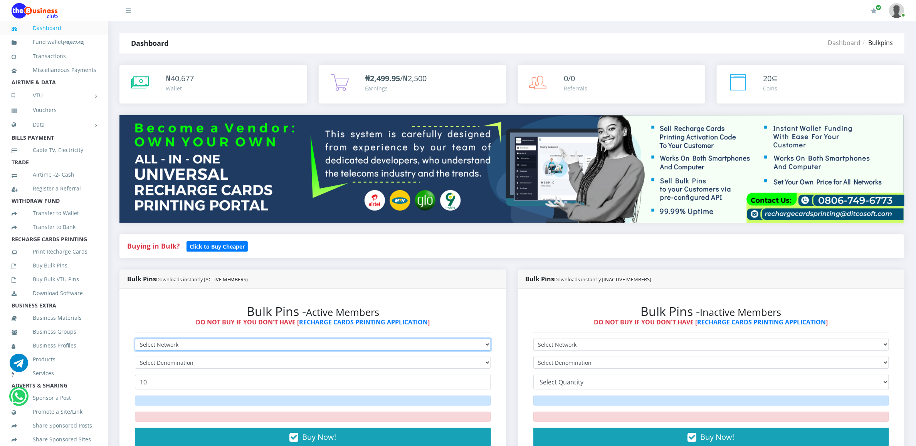
click at [158, 345] on select "Select Network MTN Globacom 9Mobile Airtel" at bounding box center [313, 345] width 356 height 12
click at [135, 340] on select "Select Network MTN Globacom 9Mobile Airtel" at bounding box center [313, 345] width 356 height 12
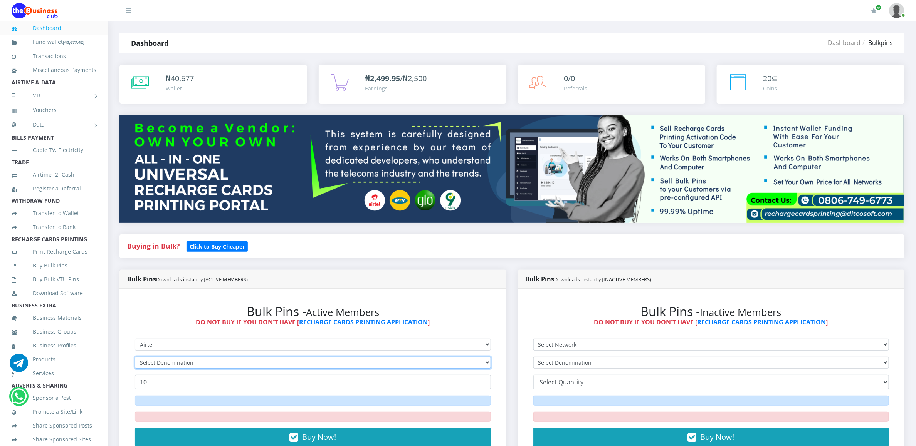
click at [162, 365] on select "Select Denomination" at bounding box center [313, 363] width 356 height 12
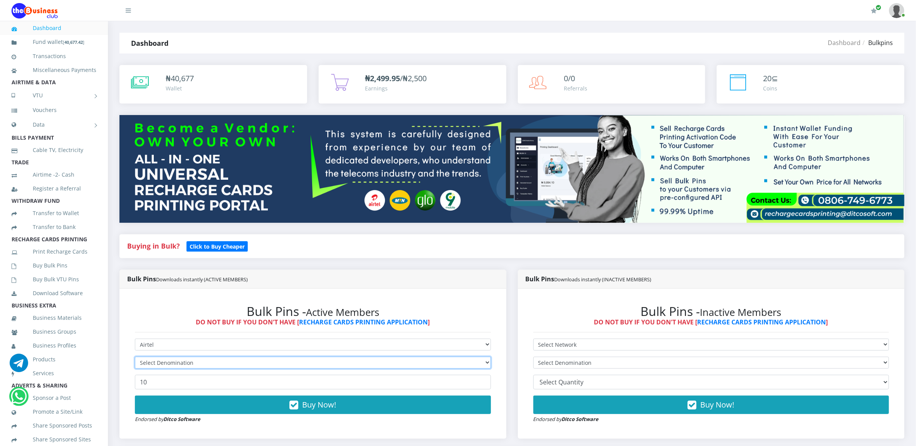
click at [164, 360] on select "Select Denomination" at bounding box center [313, 363] width 356 height 12
click at [174, 359] on select "Select Denomination" at bounding box center [313, 363] width 356 height 12
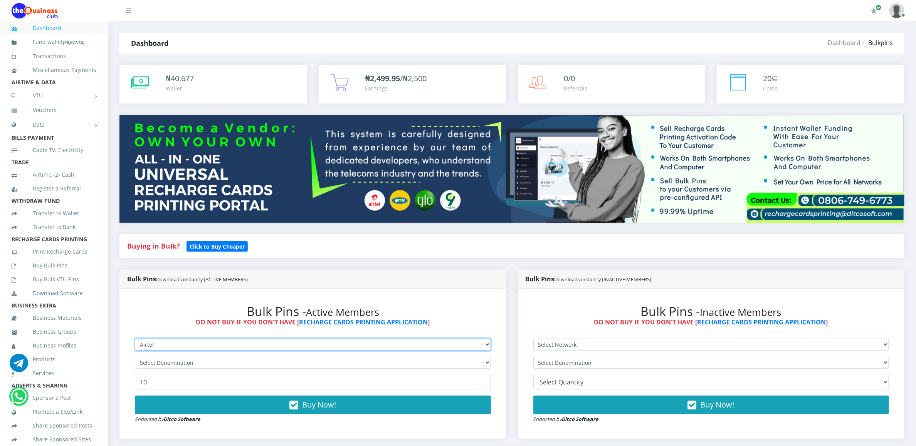
click at [173, 346] on select "Select Network MTN Globacom 9Mobile Airtel" at bounding box center [313, 345] width 356 height 12
click at [135, 340] on select "Select Network MTN Globacom 9Mobile Airtel" at bounding box center [313, 345] width 356 height 12
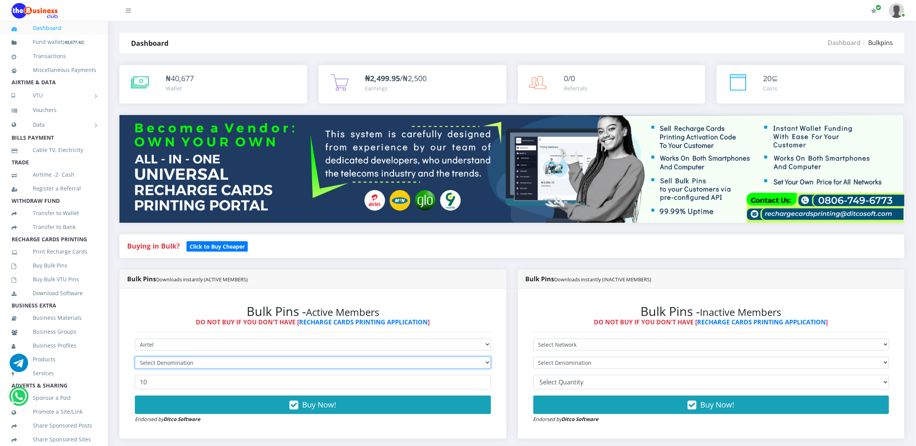
click at [170, 364] on select "Select Denomination" at bounding box center [313, 363] width 356 height 12
click at [171, 367] on select "Select Denomination" at bounding box center [313, 363] width 356 height 12
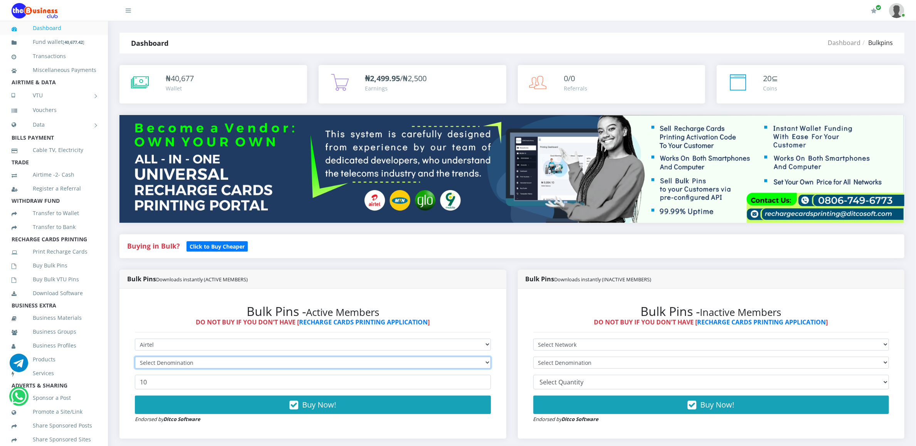
click at [171, 362] on select "Select Denomination" at bounding box center [313, 363] width 356 height 12
click at [488, 364] on select "Select Denomination" at bounding box center [313, 363] width 356 height 12
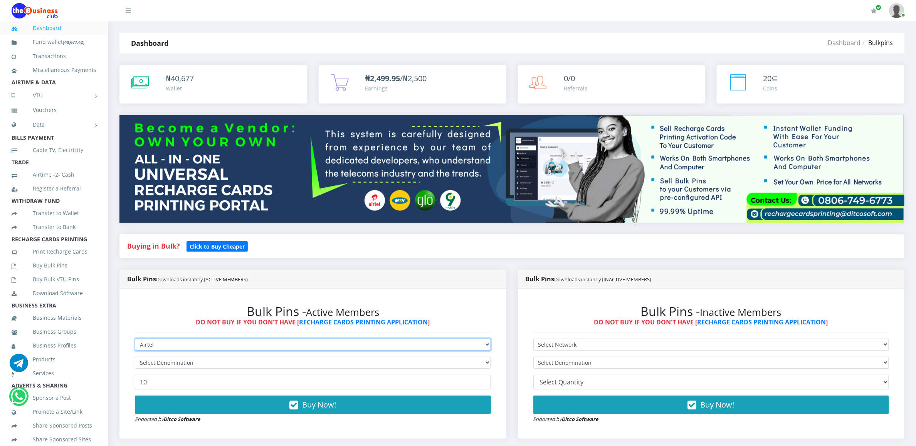
click at [473, 347] on select "Select Network MTN Globacom 9Mobile Airtel" at bounding box center [313, 345] width 356 height 12
click at [135, 340] on select "Select Network MTN Globacom 9Mobile Airtel" at bounding box center [313, 345] width 356 height 12
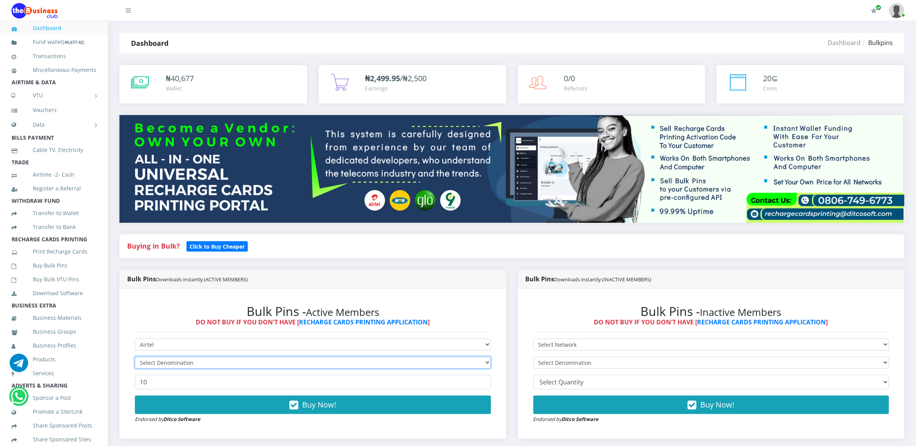
click at [330, 364] on select "Select Denomination" at bounding box center [313, 363] width 356 height 12
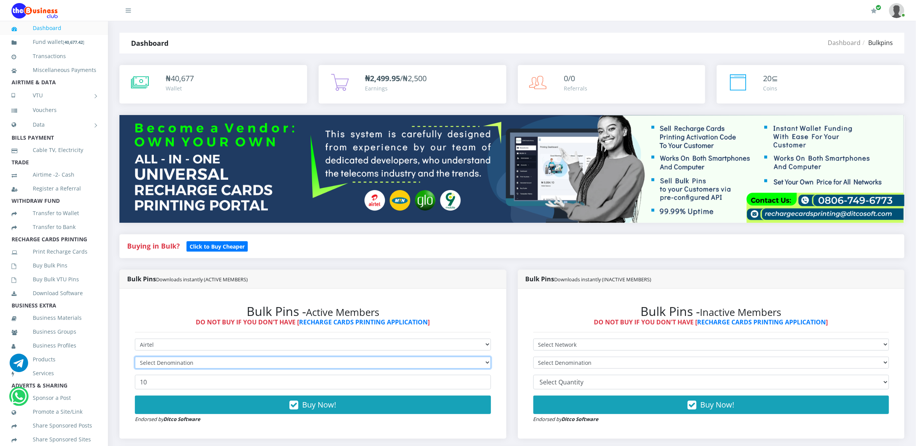
click at [330, 364] on select "Select Denomination" at bounding box center [313, 363] width 356 height 12
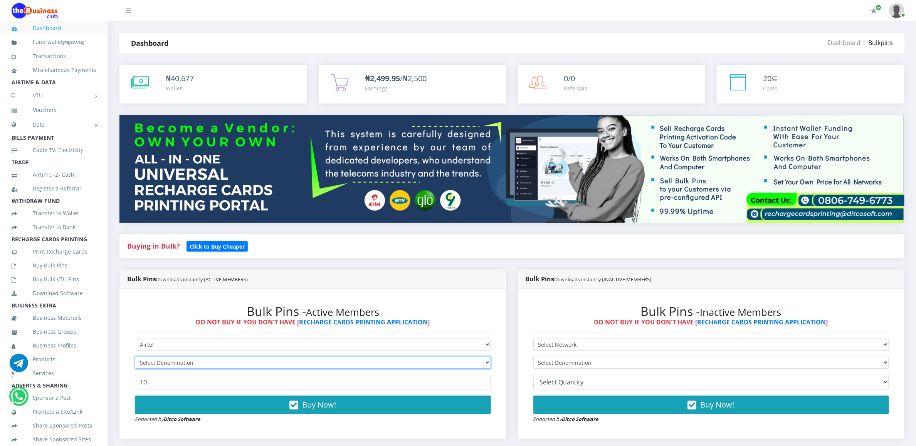
click at [330, 364] on select "Select Denomination" at bounding box center [313, 363] width 356 height 12
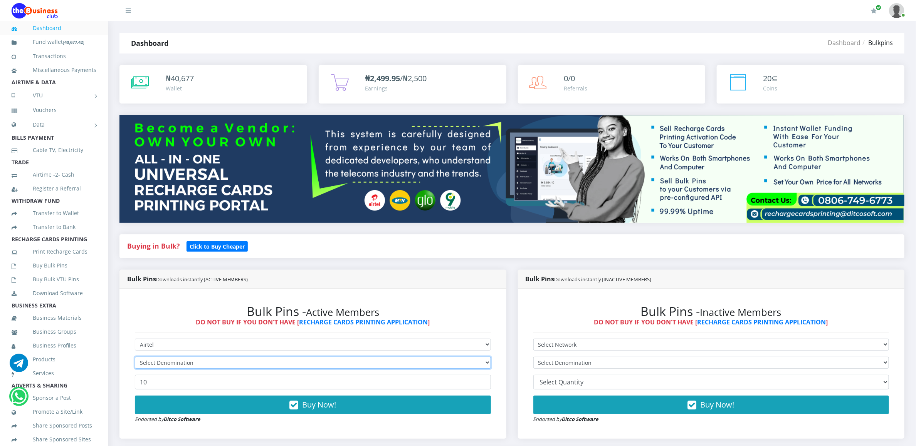
click at [330, 364] on select "Select Denomination" at bounding box center [313, 363] width 356 height 12
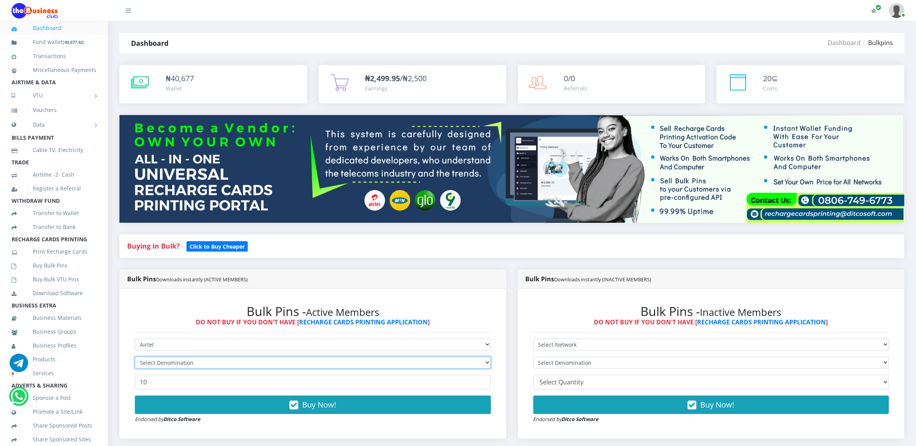
click at [330, 364] on select "Select Denomination" at bounding box center [313, 363] width 356 height 12
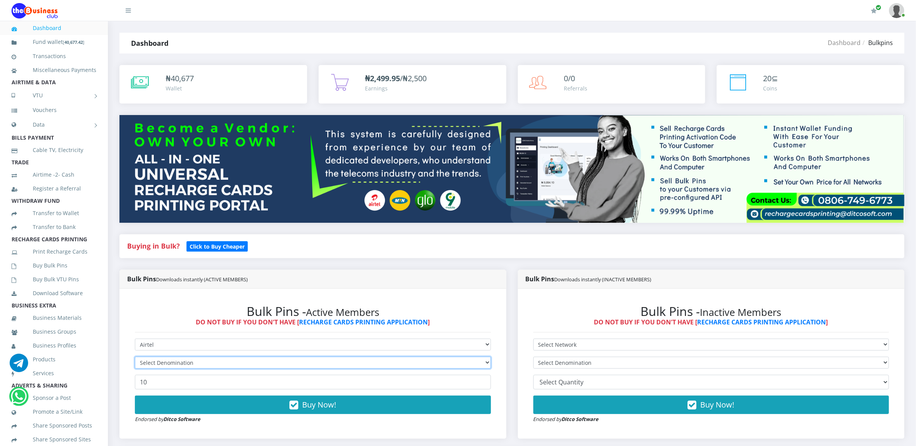
click at [330, 364] on select "Select Denomination" at bounding box center [313, 363] width 356 height 12
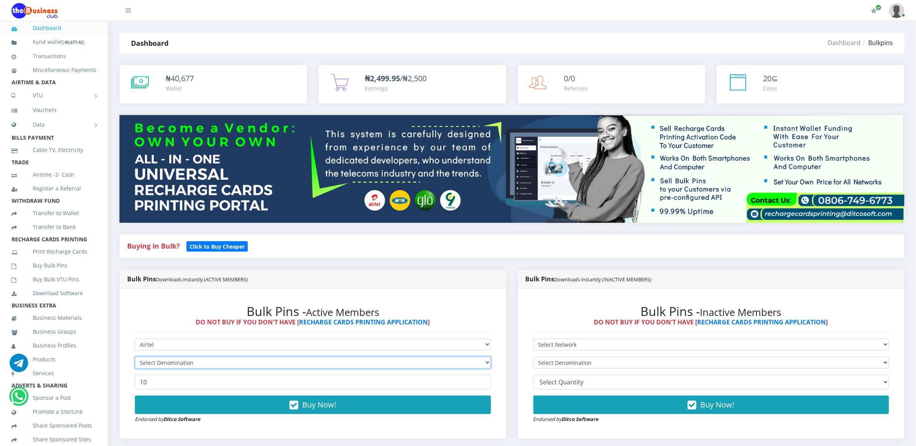
click at [330, 364] on select "Select Denomination" at bounding box center [313, 363] width 356 height 12
click at [329, 363] on select "Select Denomination" at bounding box center [313, 363] width 356 height 12
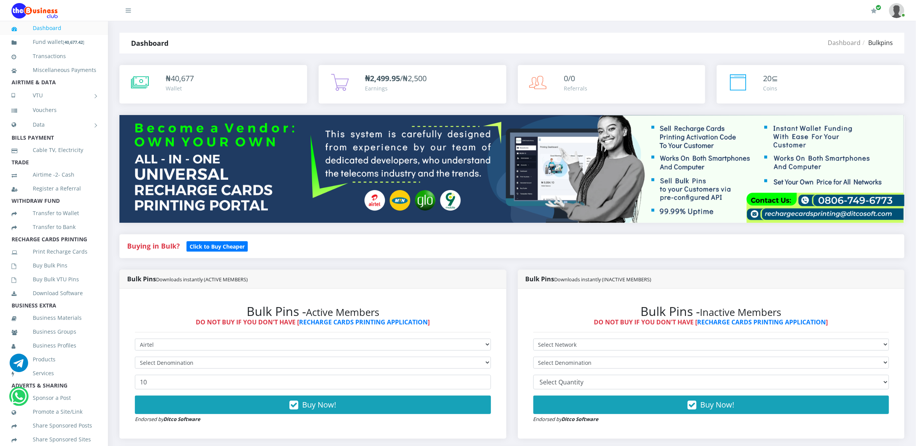
click at [325, 339] on div "Bulk Pins - Active Members DO NOT BUY IF YOU DON'T HAVE [ RECHARGE CARDS PRINTI…" at bounding box center [312, 364] width 371 height 135
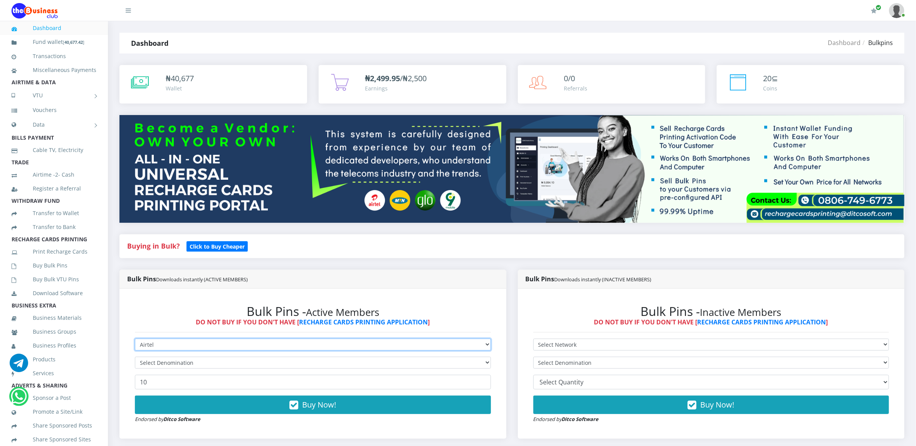
click at [325, 345] on select "Select Network MTN Globacom 9Mobile Airtel" at bounding box center [313, 345] width 356 height 12
select select "MTN"
click at [135, 340] on select "Select Network MTN Globacom 9Mobile Airtel" at bounding box center [313, 345] width 356 height 12
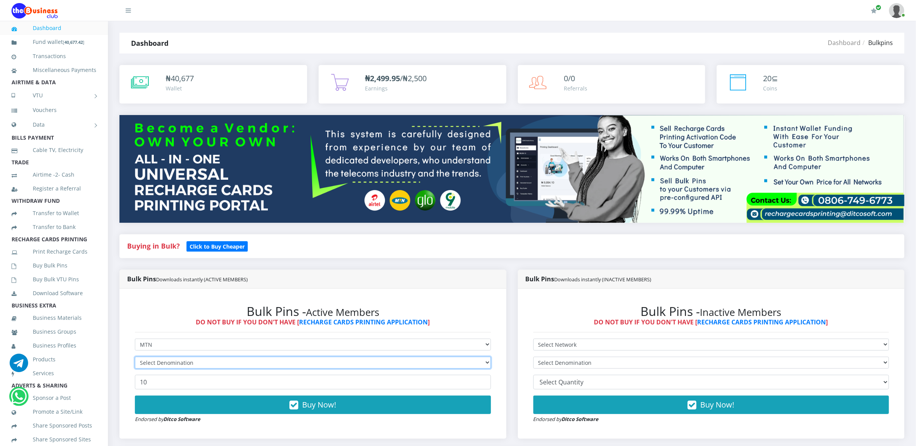
click at [314, 362] on select "Select Denomination" at bounding box center [313, 363] width 356 height 12
click at [314, 359] on select "Select Denomination" at bounding box center [313, 363] width 356 height 12
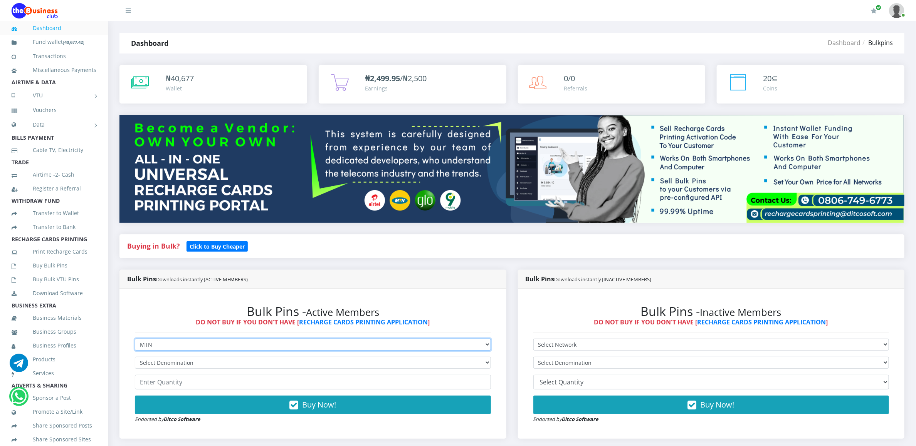
click at [154, 349] on select "Select Network MTN Globacom 9Mobile Airtel" at bounding box center [313, 345] width 356 height 12
select select "Airtel"
click at [135, 340] on select "Select Network MTN Globacom 9Mobile Airtel" at bounding box center [313, 345] width 356 height 12
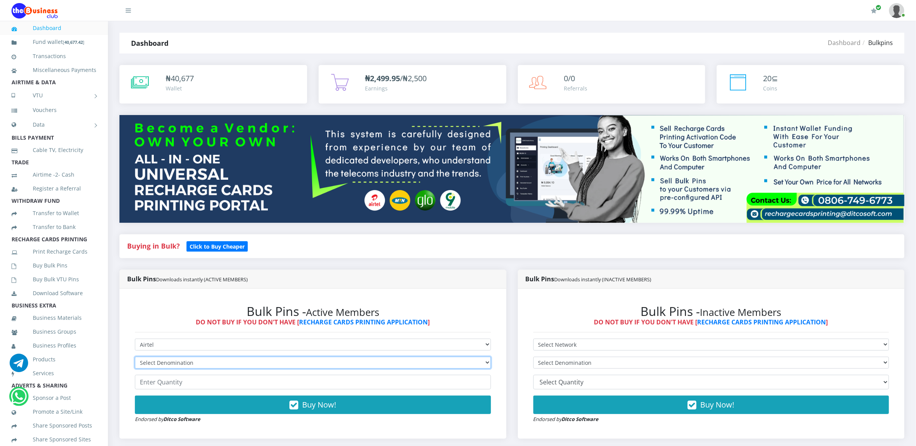
click at [159, 365] on select "Select Denomination Airtel NGN100 - ₦96.36 Airtel NGN200 - ₦192.72 Airtel NGN50…" at bounding box center [313, 363] width 356 height 12
select select "481.8-500"
click at [135, 358] on select "Select Denomination Airtel NGN100 - ₦96.36 Airtel NGN200 - ₦192.72 Airtel NGN50…" at bounding box center [313, 363] width 356 height 12
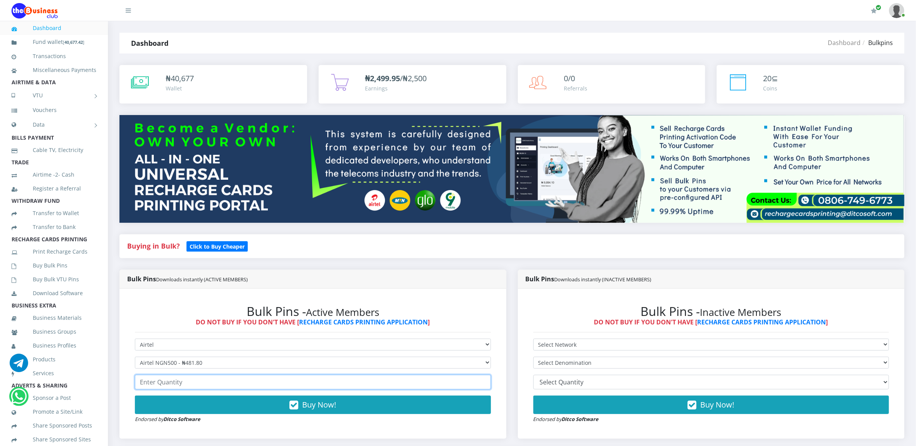
click at [158, 380] on input "number" at bounding box center [313, 382] width 356 height 15
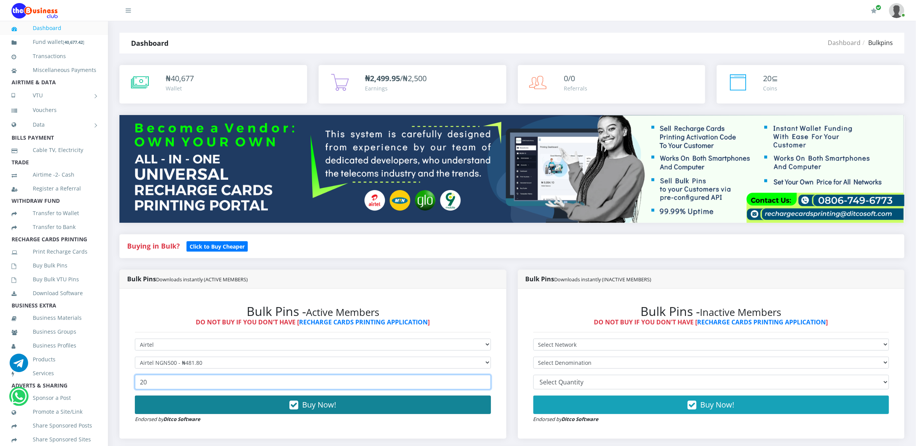
type input "20"
click at [164, 400] on button "Buy Now!" at bounding box center [313, 405] width 356 height 18
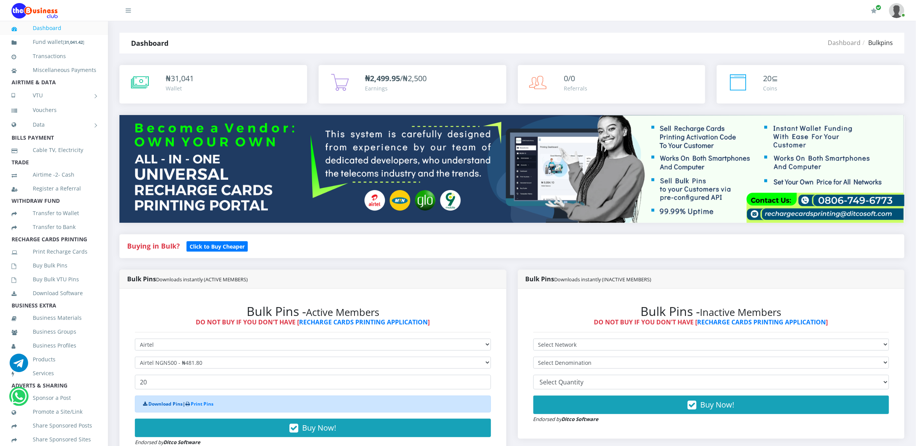
click at [165, 404] on link "Download Pins" at bounding box center [165, 404] width 34 height 7
click at [67, 275] on link "Buy Bulk Pins" at bounding box center [54, 266] width 85 height 18
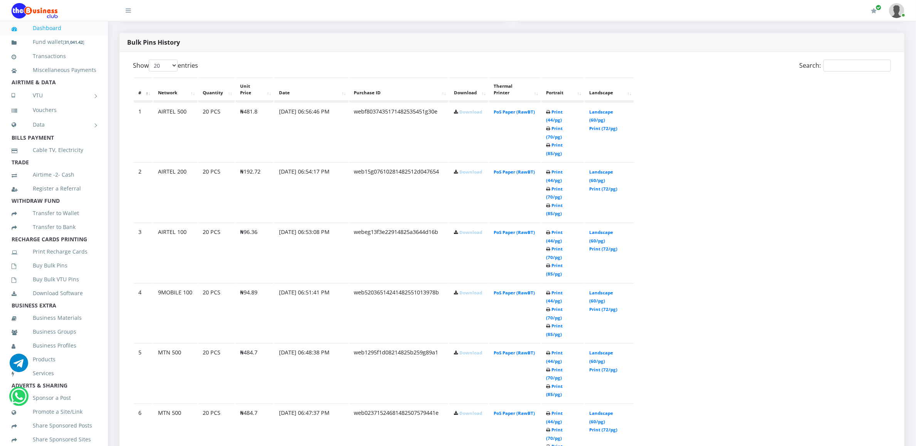
scroll to position [416, 0]
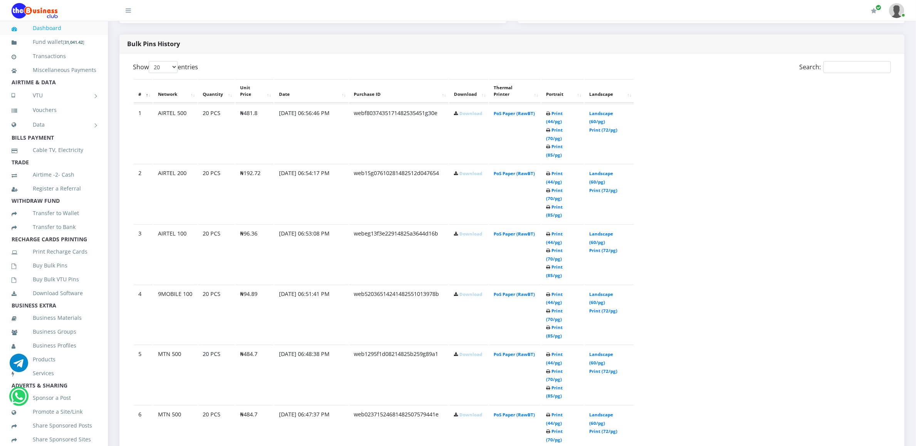
click at [463, 412] on link "Download" at bounding box center [470, 415] width 23 height 6
click at [459, 352] on link "Download" at bounding box center [470, 355] width 23 height 6
click at [460, 292] on link "Download" at bounding box center [470, 295] width 23 height 6
click at [460, 231] on link "Download" at bounding box center [470, 234] width 23 height 6
click at [460, 171] on link "Download" at bounding box center [470, 174] width 23 height 6
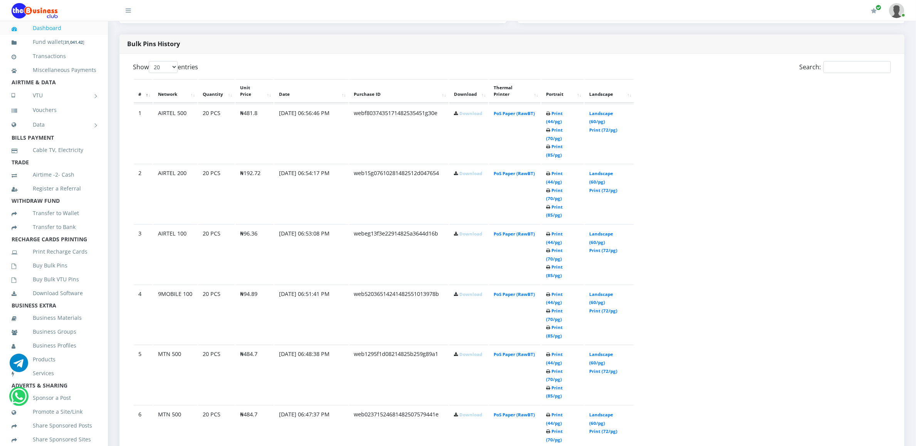
click at [459, 111] on link "Download" at bounding box center [470, 114] width 23 height 6
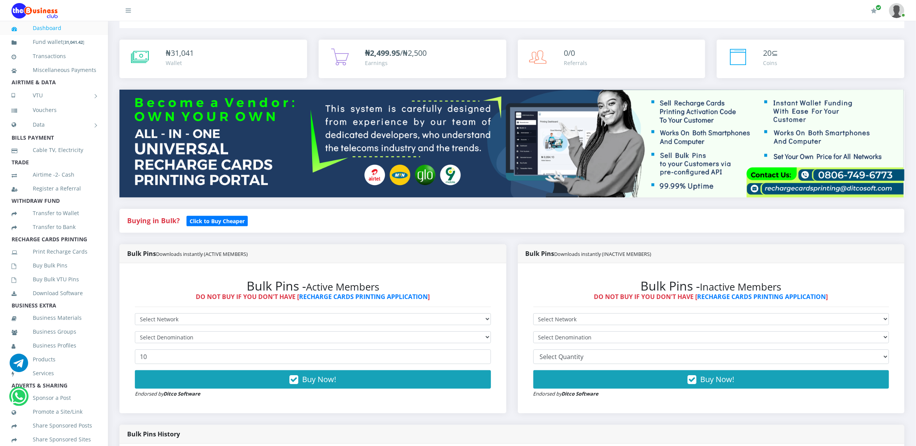
scroll to position [23, 0]
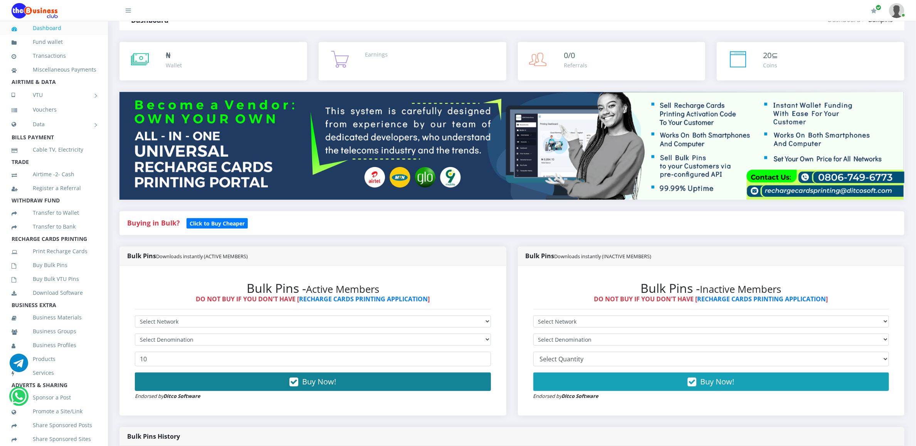
click at [139, 381] on button "Buy Now!" at bounding box center [313, 382] width 356 height 18
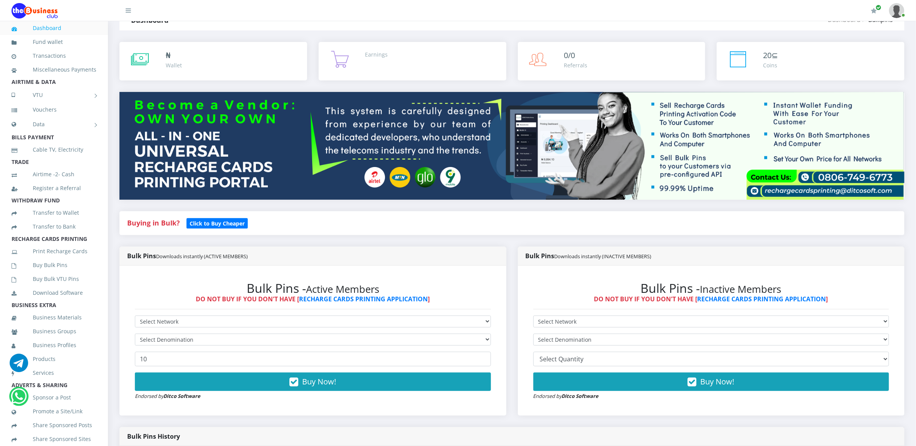
click at [149, 330] on form "Select Network MTN Globacom 9Mobile Airtel Select Denomination 10 Buy Now!" at bounding box center [313, 358] width 356 height 85
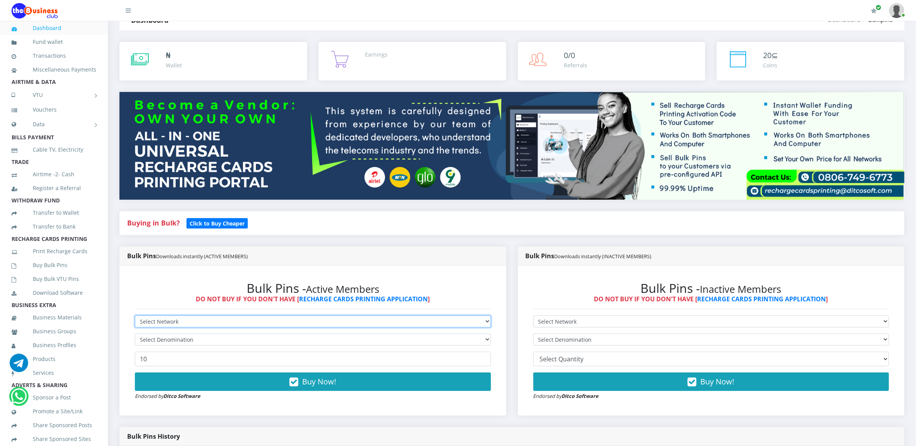
click at [154, 318] on select "Select Network MTN Globacom 9Mobile Airtel" at bounding box center [313, 322] width 356 height 12
select select "MTN"
click at [135, 317] on select "Select Network MTN Globacom 9Mobile Airtel" at bounding box center [313, 322] width 356 height 12
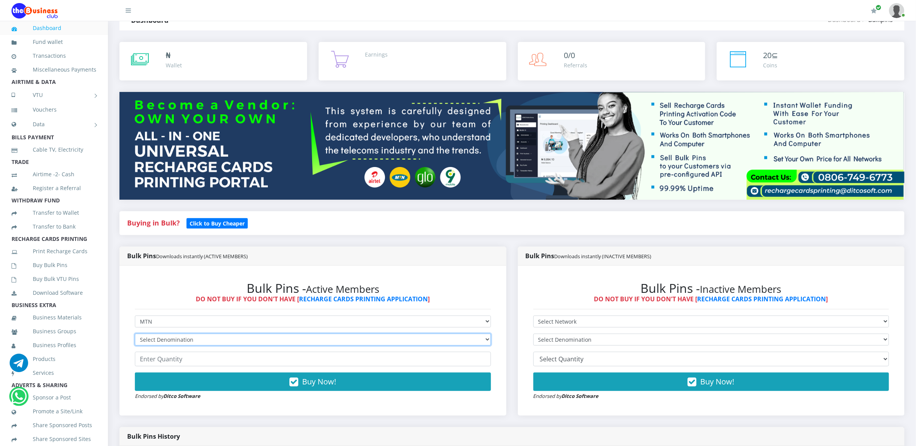
click at [155, 341] on select "Select Denomination MTN NGN100 - ₦96.99 MTN NGN200 - ₦193.98 MTN NGN400 - ₦387.…" at bounding box center [313, 340] width 356 height 12
select select "96.99-100"
click at [135, 335] on select "Select Denomination MTN NGN100 - ₦96.99 MTN NGN200 - ₦193.98 MTN NGN400 - ₦387.…" at bounding box center [313, 340] width 356 height 12
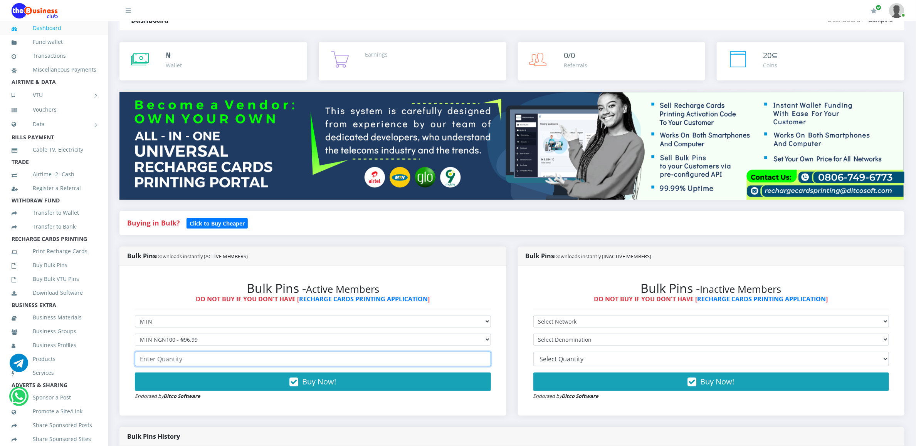
click at [155, 363] on input "number" at bounding box center [313, 359] width 356 height 15
type input "3"
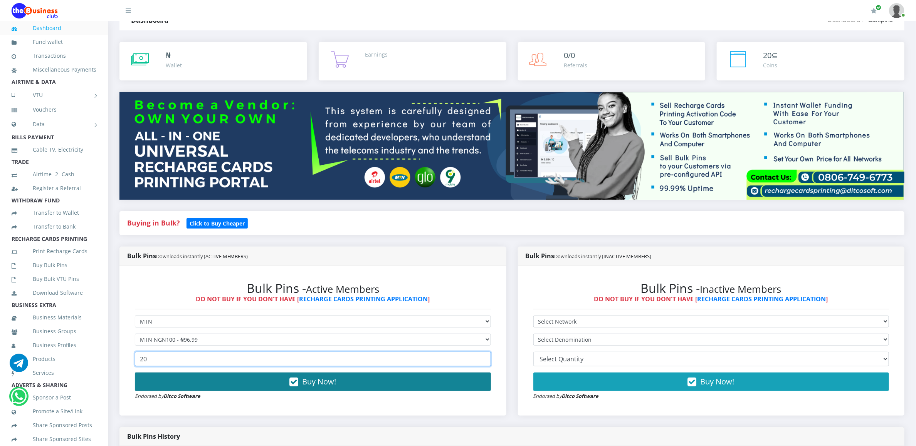
type input "20"
click at [209, 376] on button "Buy Now!" at bounding box center [313, 382] width 356 height 18
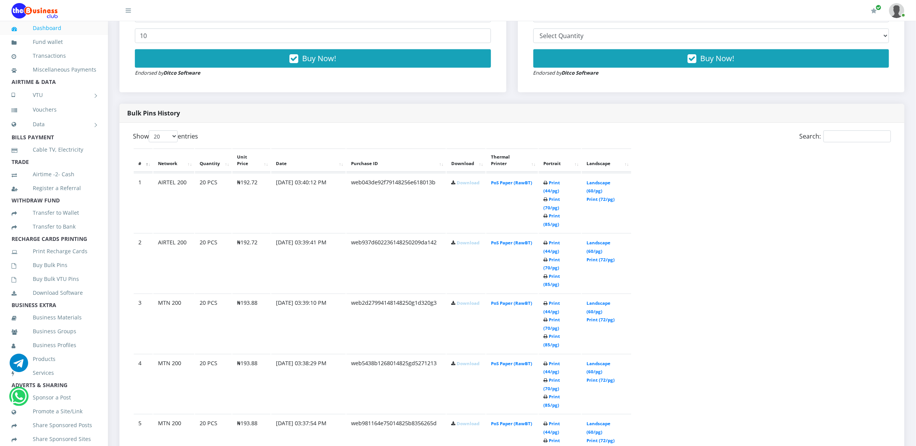
click at [369, 106] on div "Bulk Pins History" at bounding box center [511, 113] width 785 height 19
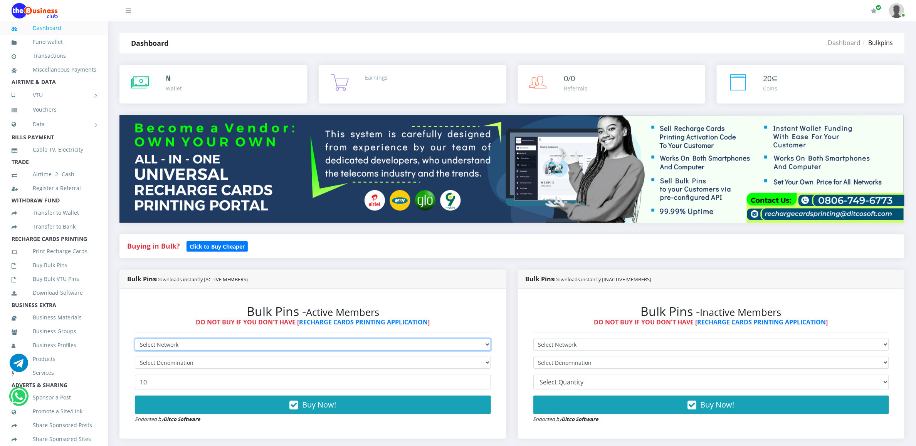
click at [181, 344] on select "Select Network MTN Globacom 9Mobile Airtel" at bounding box center [313, 345] width 356 height 12
select select "MTN"
click at [135, 340] on select "Select Network MTN Globacom 9Mobile Airtel" at bounding box center [313, 345] width 356 height 12
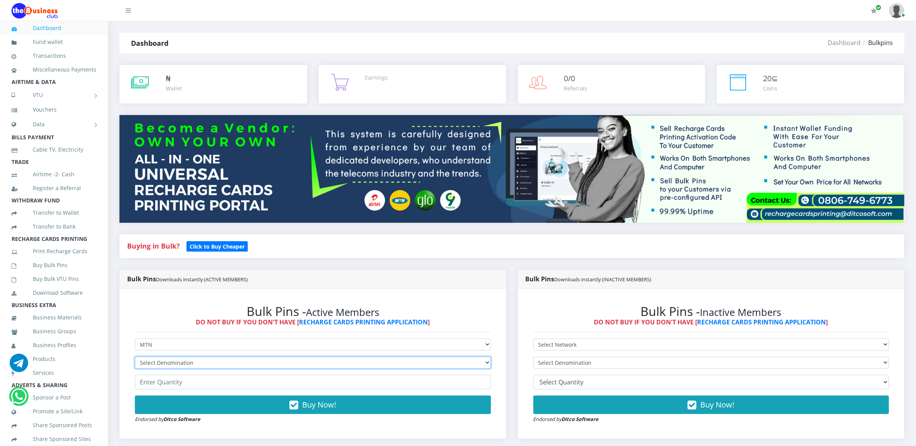
click at [160, 363] on select "Select Denomination MTN NGN100 - ₦96.99 MTN NGN200 - ₦193.98 MTN NGN400 - ₦387.…" at bounding box center [313, 363] width 356 height 12
select select "96.99-100"
click at [135, 358] on select "Select Denomination MTN NGN100 - ₦96.99 MTN NGN200 - ₦193.98 MTN NGN400 - ₦387.…" at bounding box center [313, 363] width 356 height 12
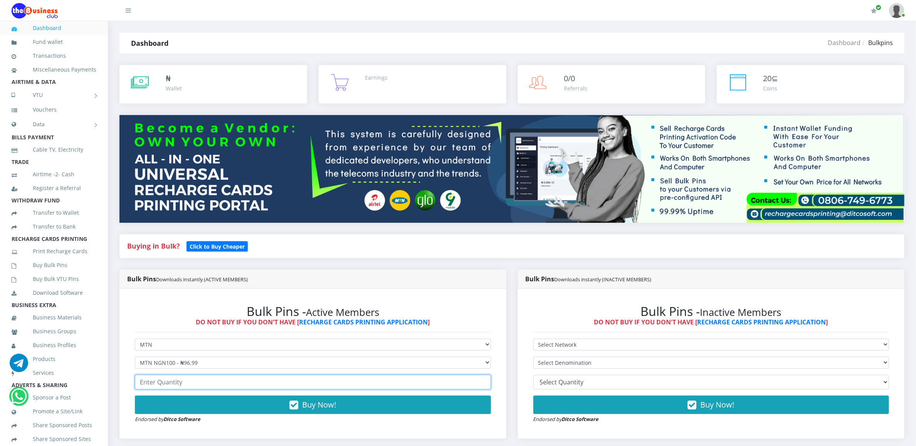
click at [169, 382] on input "number" at bounding box center [313, 382] width 356 height 15
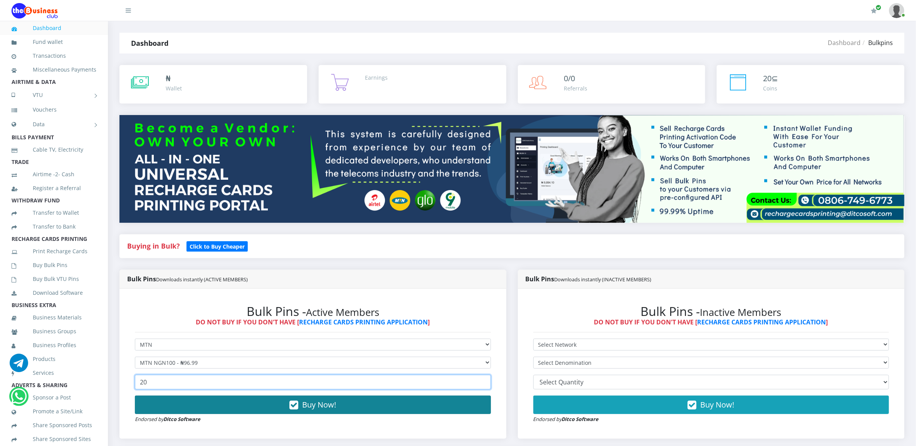
type input "20"
click at [168, 406] on button "Buy Now!" at bounding box center [313, 405] width 356 height 18
